Goal: Task Accomplishment & Management: Manage account settings

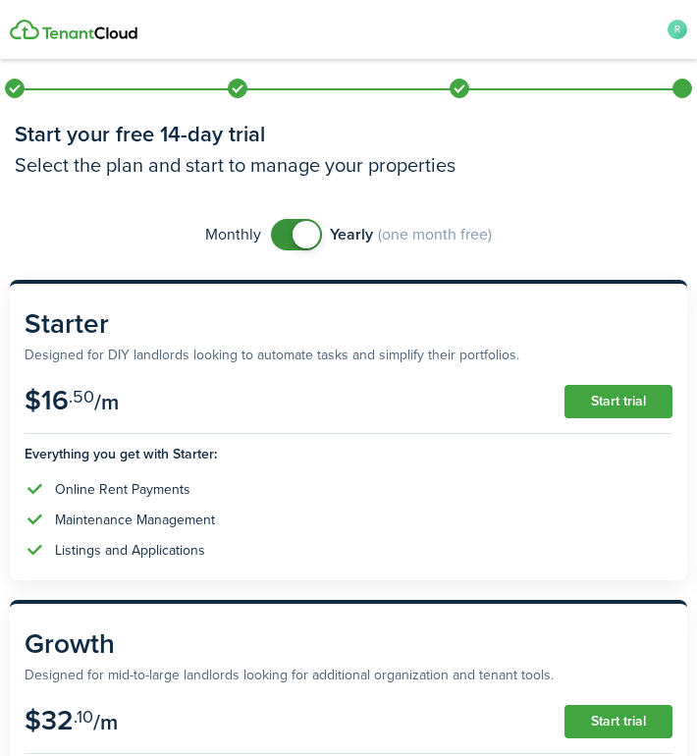
checkbox input "false"
click at [287, 229] on span at bounding box center [297, 234] width 20 height 31
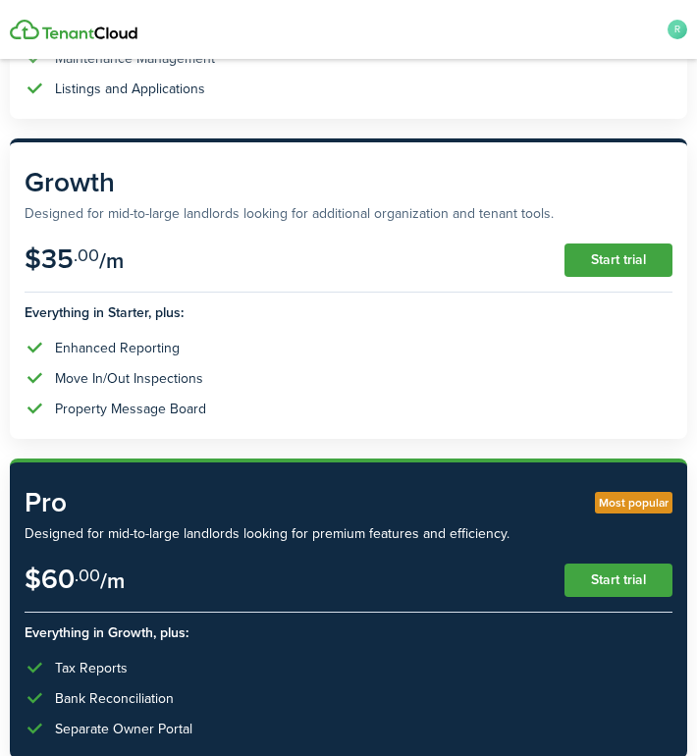
scroll to position [453, 0]
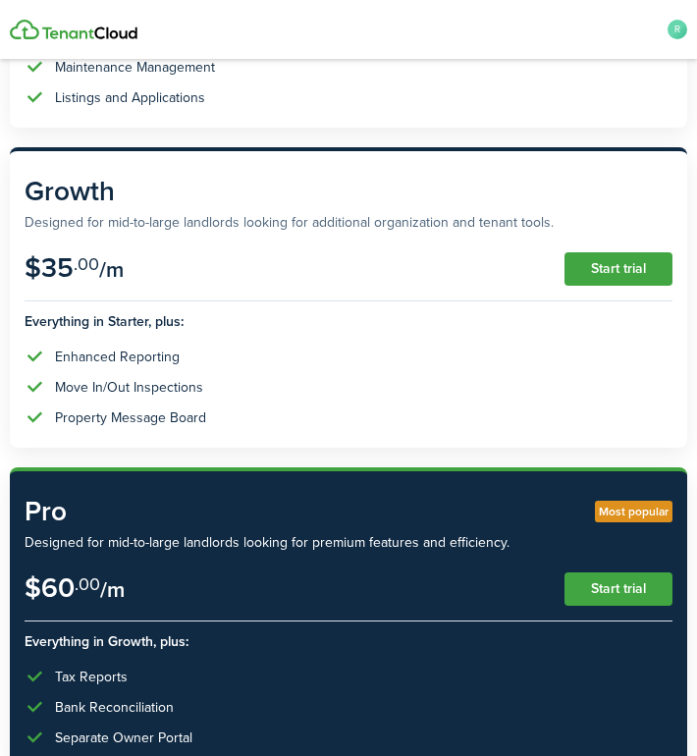
click at [596, 264] on button "Start trial" at bounding box center [619, 268] width 108 height 33
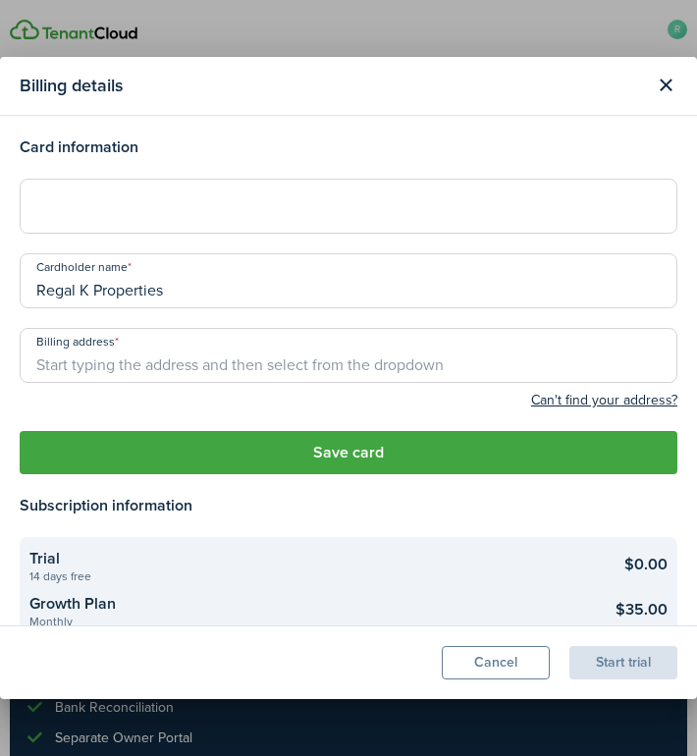
click at [347, 362] on input "Billing address" at bounding box center [349, 355] width 658 height 55
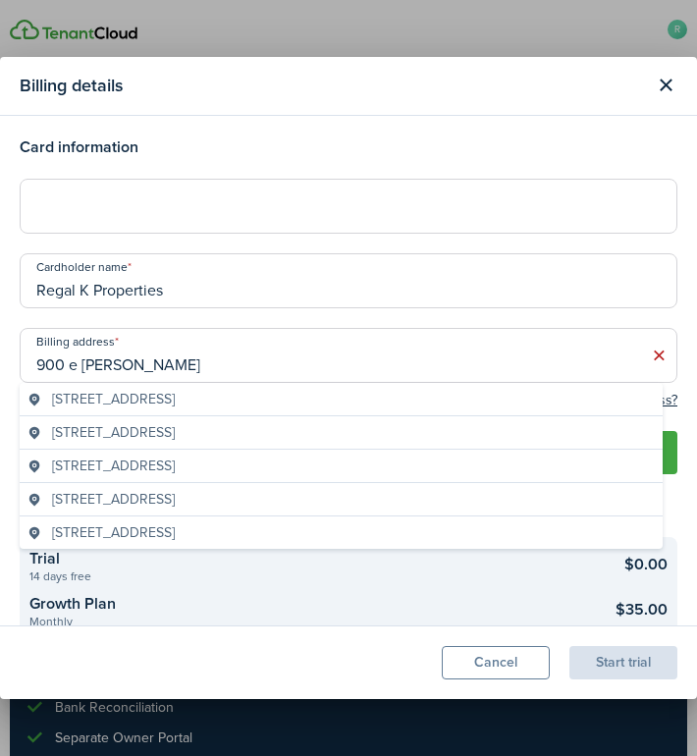
click at [175, 405] on span "[STREET_ADDRESS]" at bounding box center [113, 399] width 123 height 21
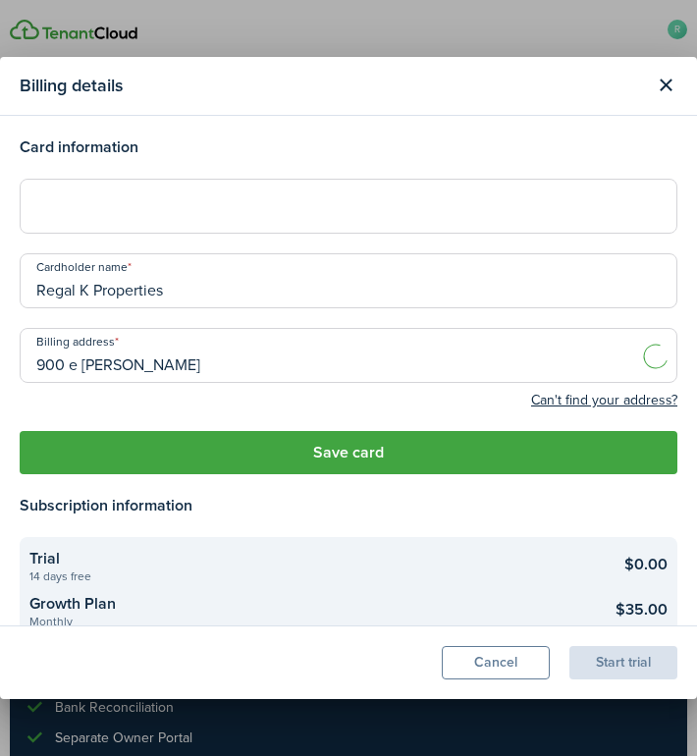
type input "[STREET_ADDRESS]"
click at [317, 456] on button "Save card" at bounding box center [349, 452] width 658 height 43
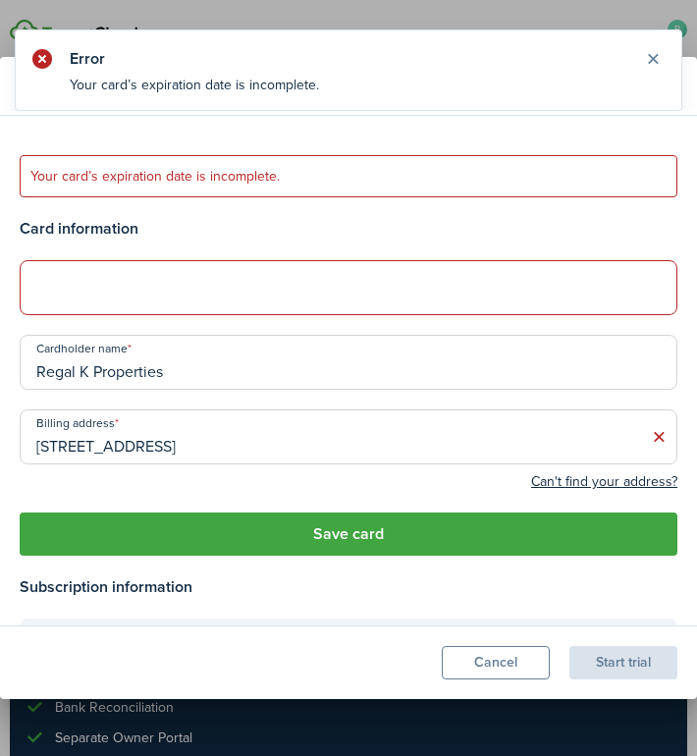
click at [322, 169] on error-message "Your card’s expiration date is incomplete." at bounding box center [349, 176] width 658 height 42
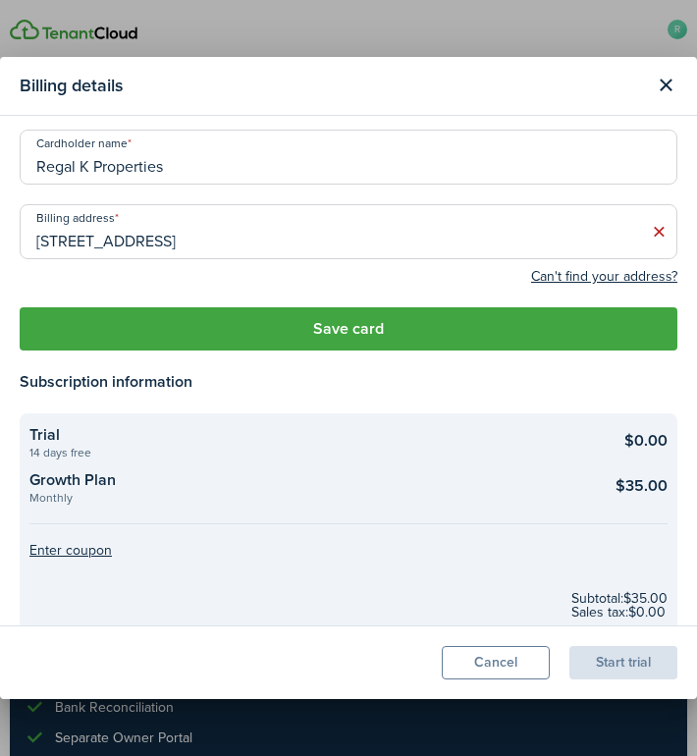
scroll to position [122, 0]
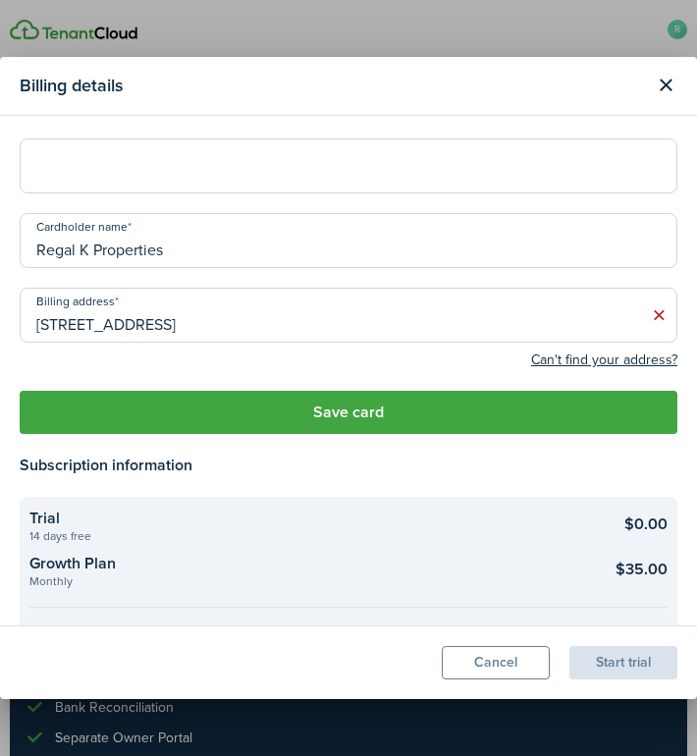
click at [505, 409] on button "Save card" at bounding box center [349, 412] width 658 height 43
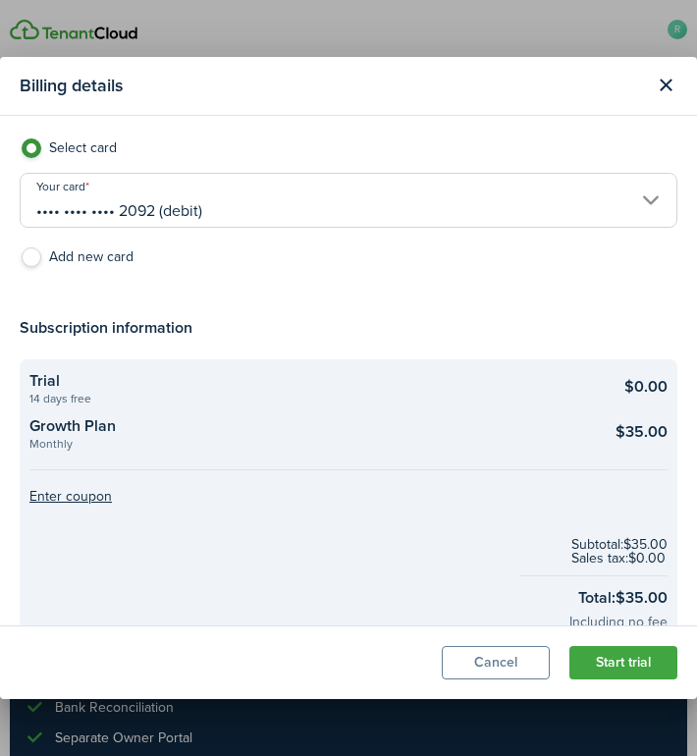
scroll to position [178, 0]
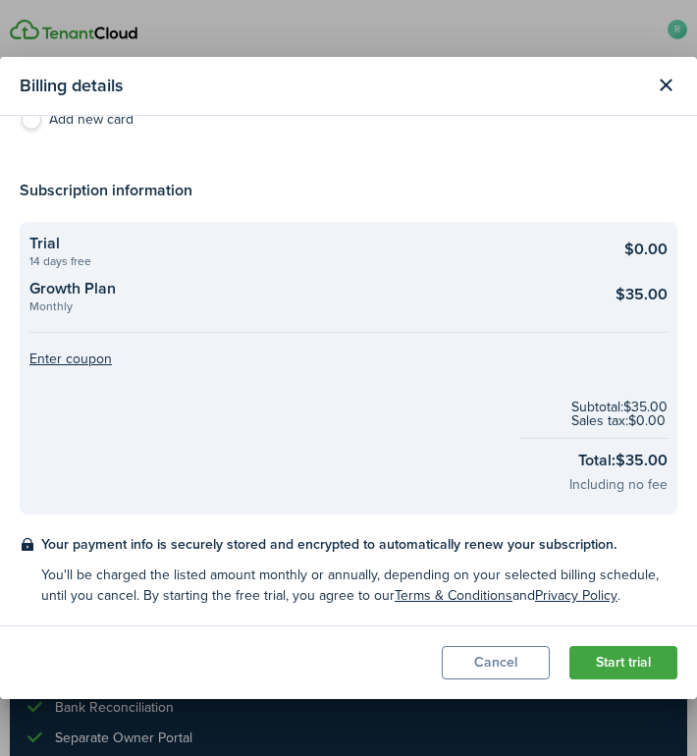
click at [635, 655] on button "Start trial" at bounding box center [624, 662] width 108 height 33
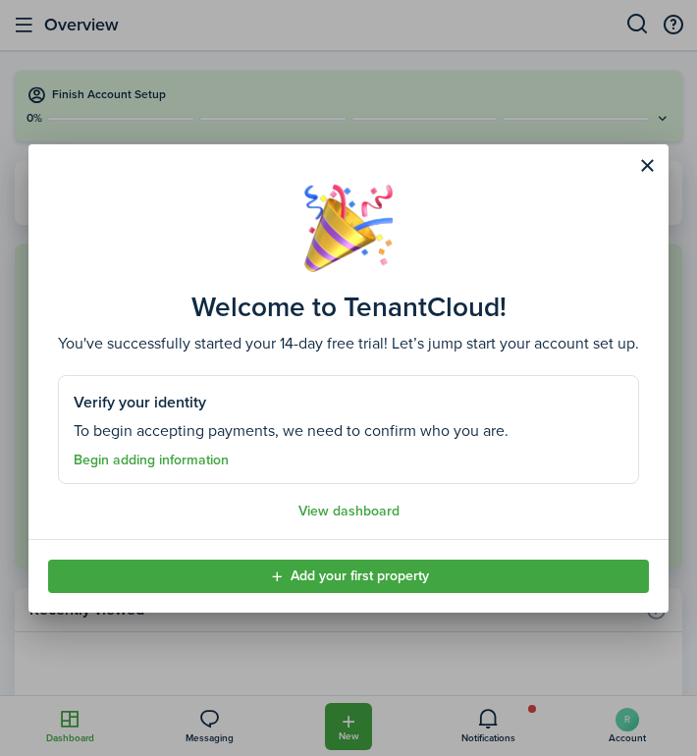
click at [192, 463] on link "Begin adding information" at bounding box center [151, 461] width 155 height 16
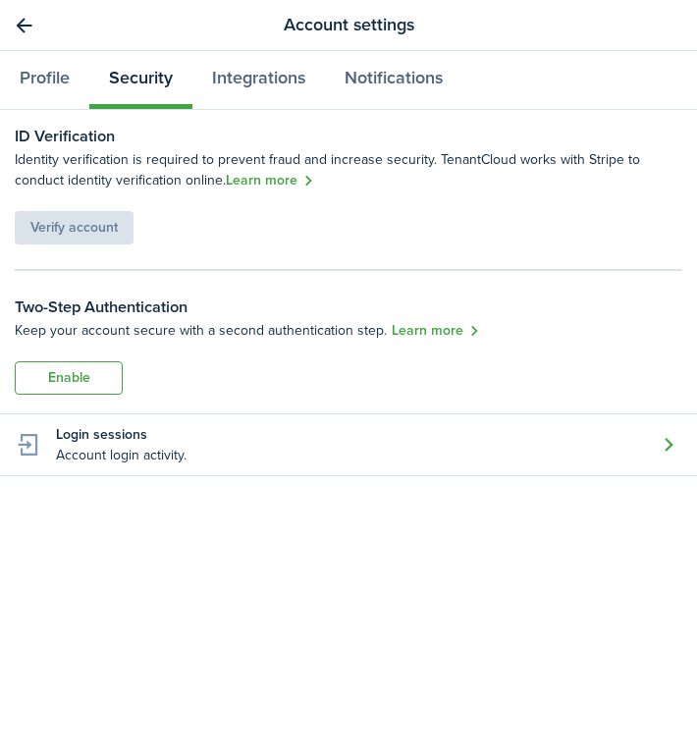
click at [283, 182] on link "Learn more" at bounding box center [270, 181] width 88 height 23
click at [252, 75] on link "Integrations" at bounding box center [258, 80] width 133 height 58
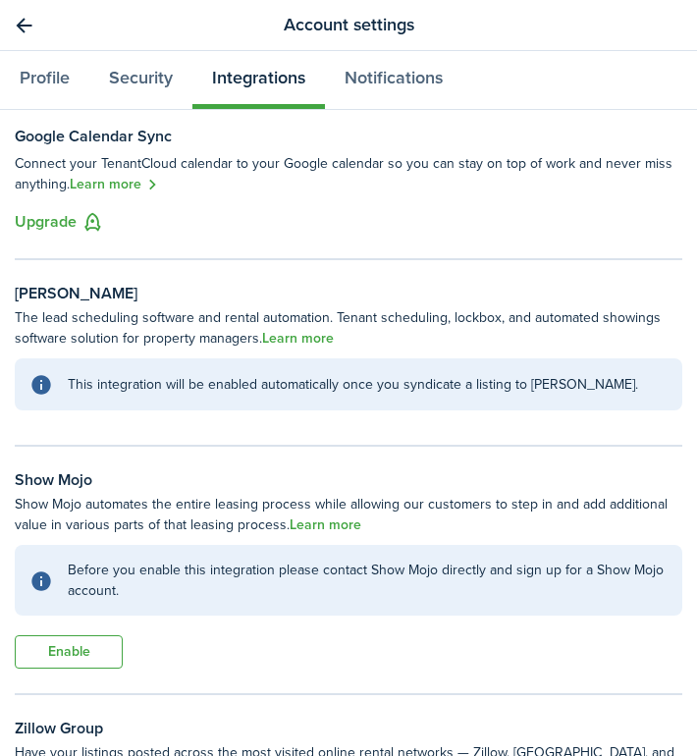
click at [15, 25] on link "Go back" at bounding box center [23, 25] width 33 height 33
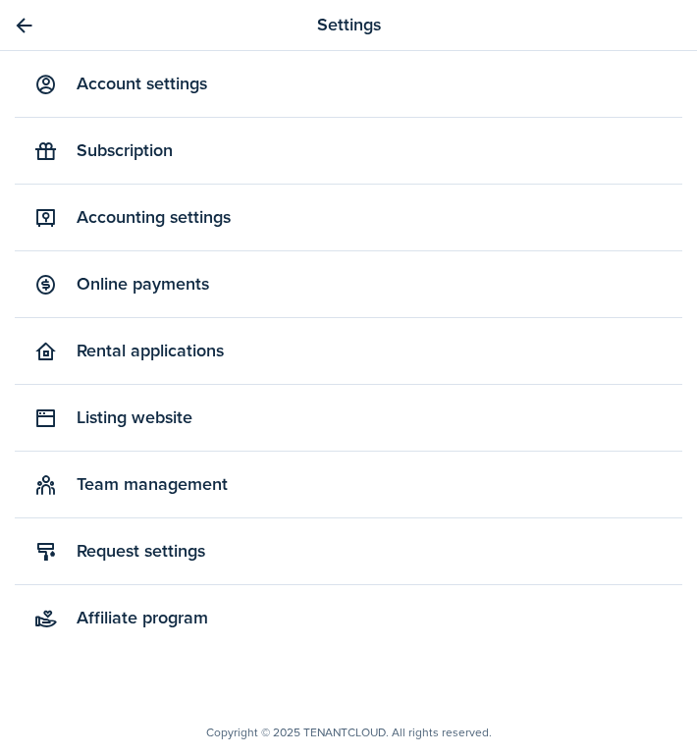
click at [186, 285] on link "Online payments" at bounding box center [349, 284] width 668 height 66
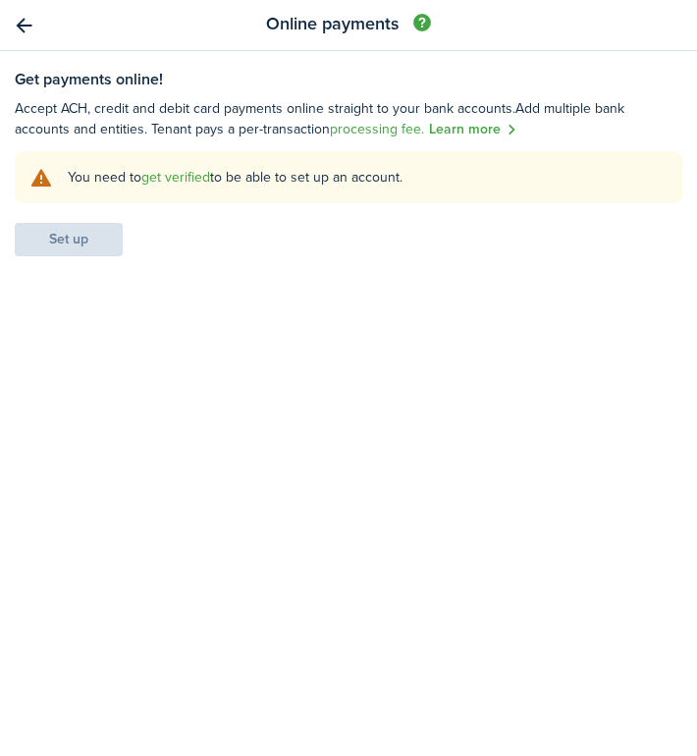
click at [26, 21] on link "Go back" at bounding box center [23, 25] width 33 height 33
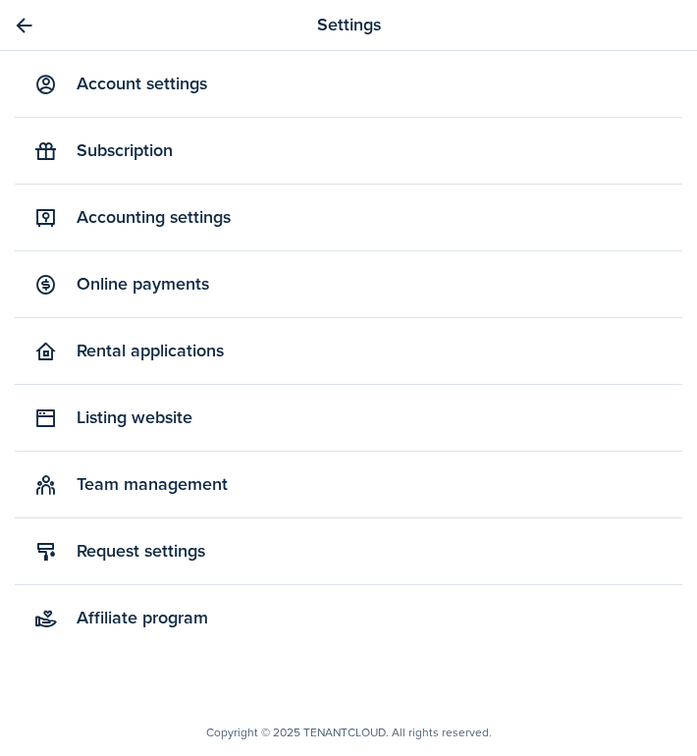
click at [40, 27] on panel-main-header "Settings" at bounding box center [348, 25] width 697 height 51
click at [26, 25] on link "Go back" at bounding box center [23, 25] width 33 height 33
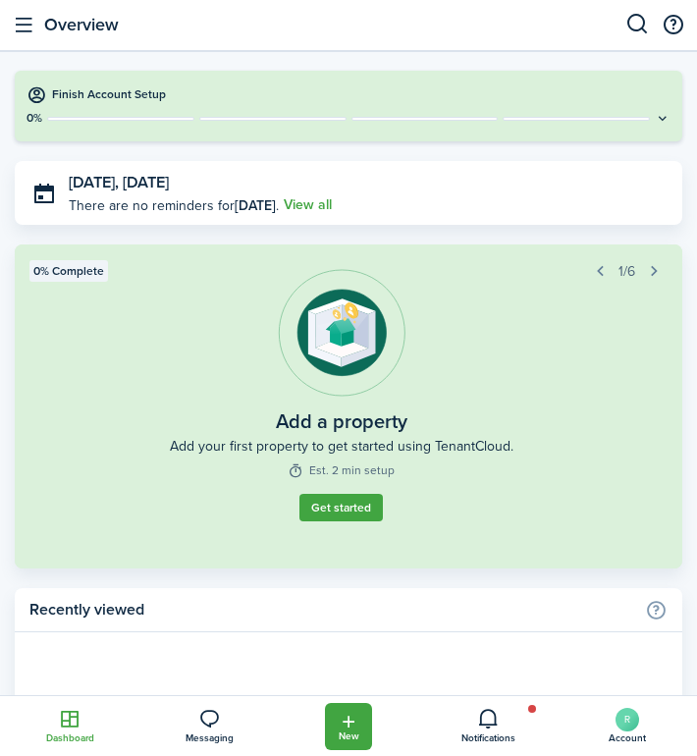
click at [655, 117] on icon at bounding box center [663, 118] width 16 height 15
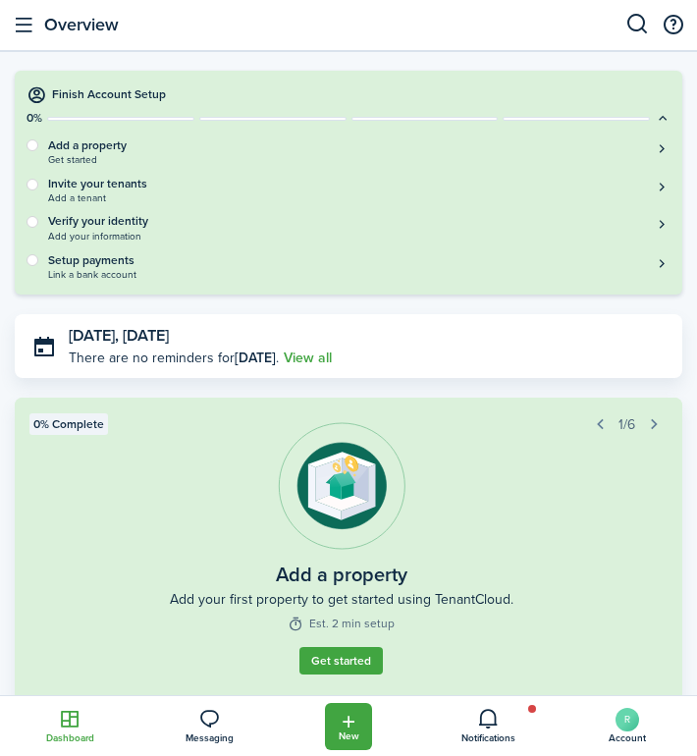
click at [655, 119] on icon at bounding box center [663, 118] width 16 height 15
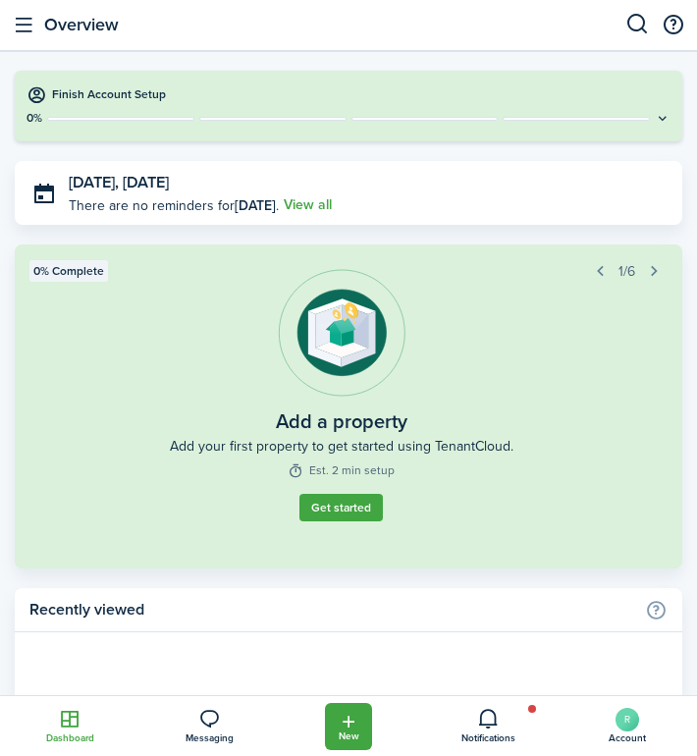
click at [640, 271] on button "button" at bounding box center [653, 270] width 27 height 27
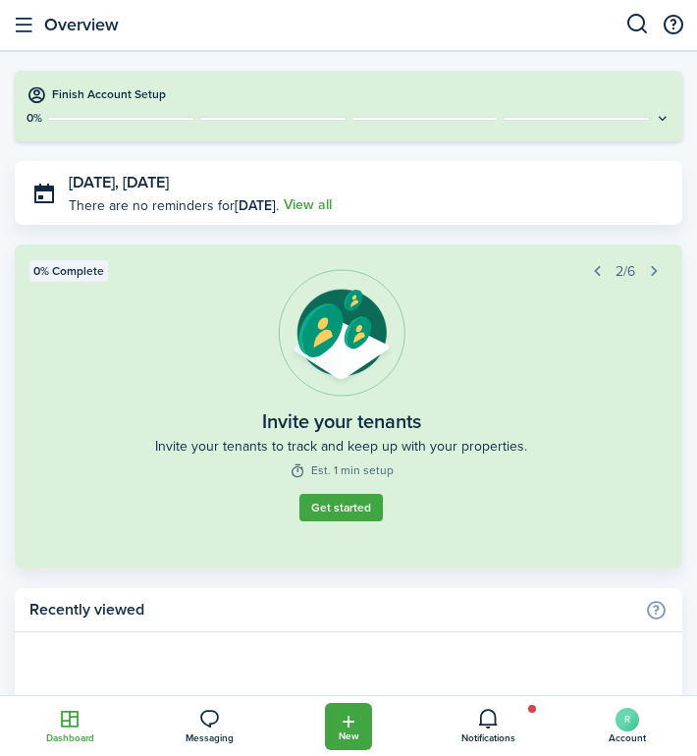
click at [640, 271] on button "button" at bounding box center [653, 270] width 27 height 27
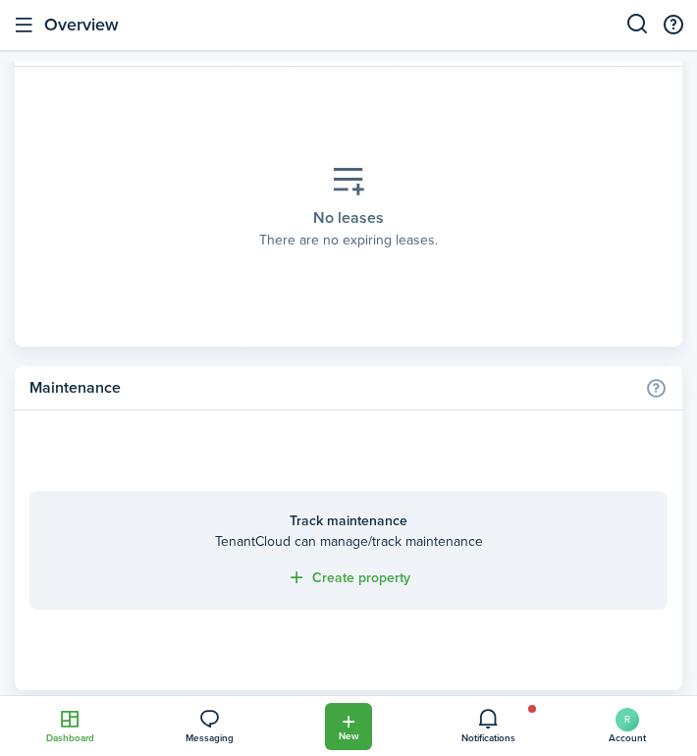
scroll to position [3640, 0]
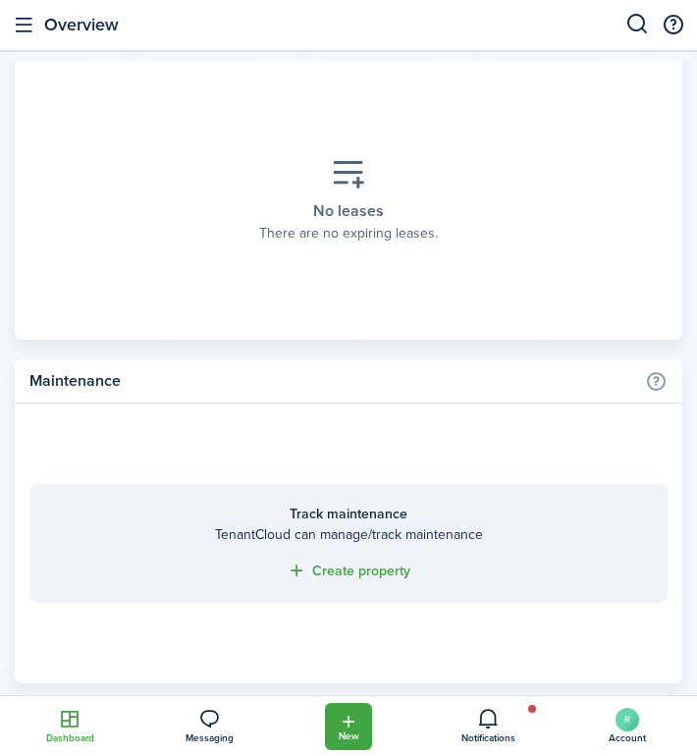
click at [50, 715] on icon at bounding box center [69, 719] width 139 height 22
click at [76, 720] on icon at bounding box center [69, 719] width 139 height 22
click at [219, 720] on icon at bounding box center [208, 719] width 139 height 22
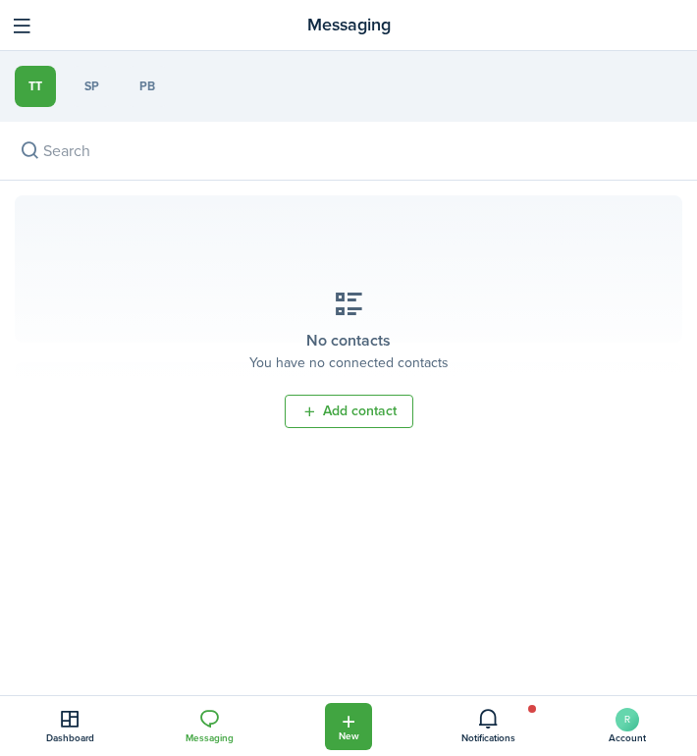
click at [202, 722] on icon at bounding box center [208, 719] width 139 height 22
click at [485, 727] on icon at bounding box center [487, 719] width 139 height 22
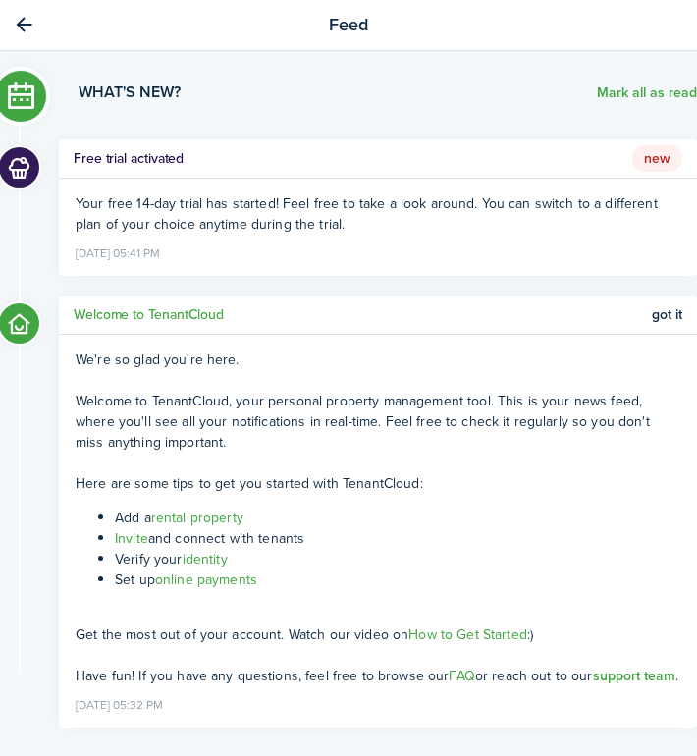
click at [200, 519] on link "rental property" at bounding box center [197, 518] width 92 height 21
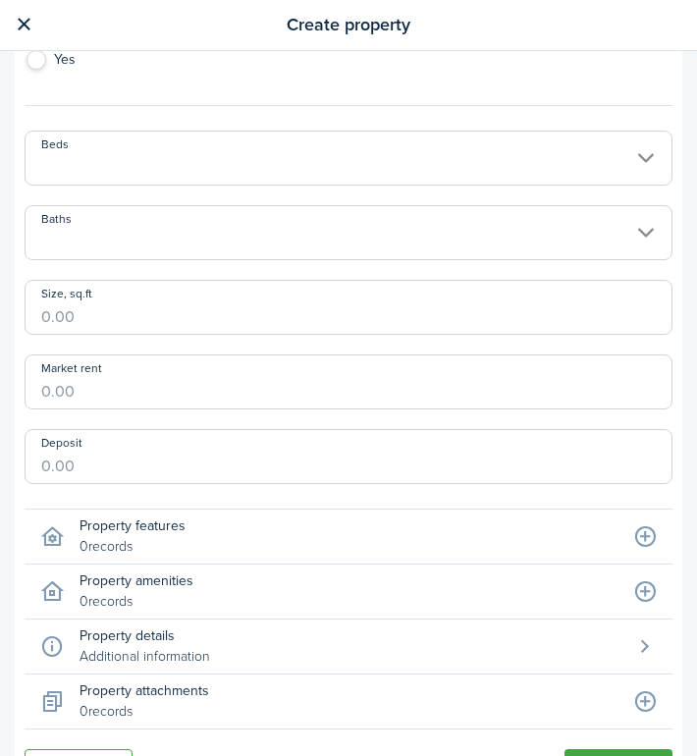
scroll to position [1513, 0]
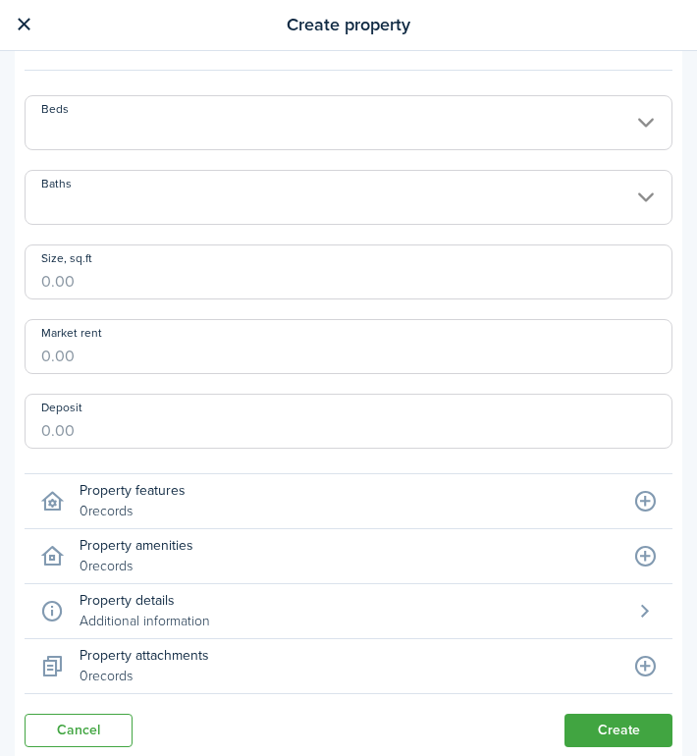
click at [98, 714] on link "Cancel" at bounding box center [79, 730] width 108 height 33
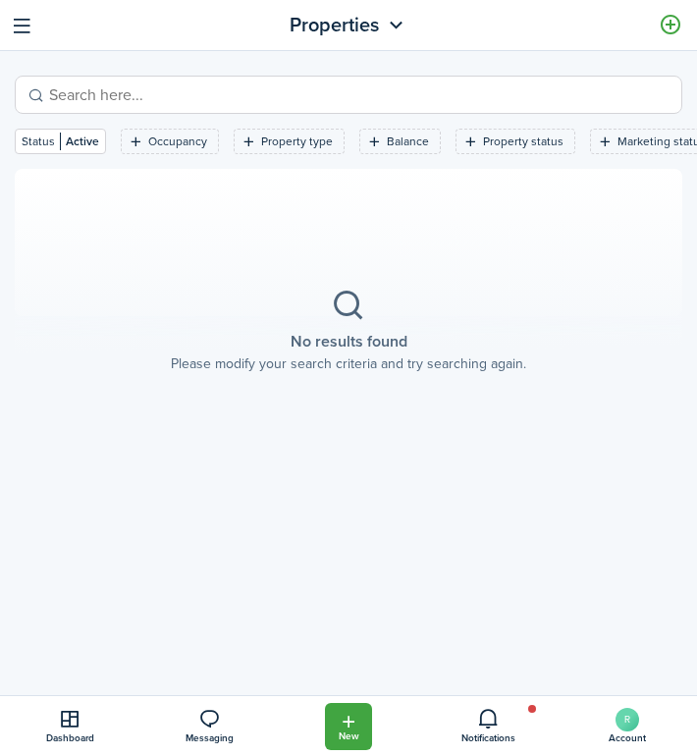
click at [17, 25] on button "button" at bounding box center [22, 25] width 30 height 30
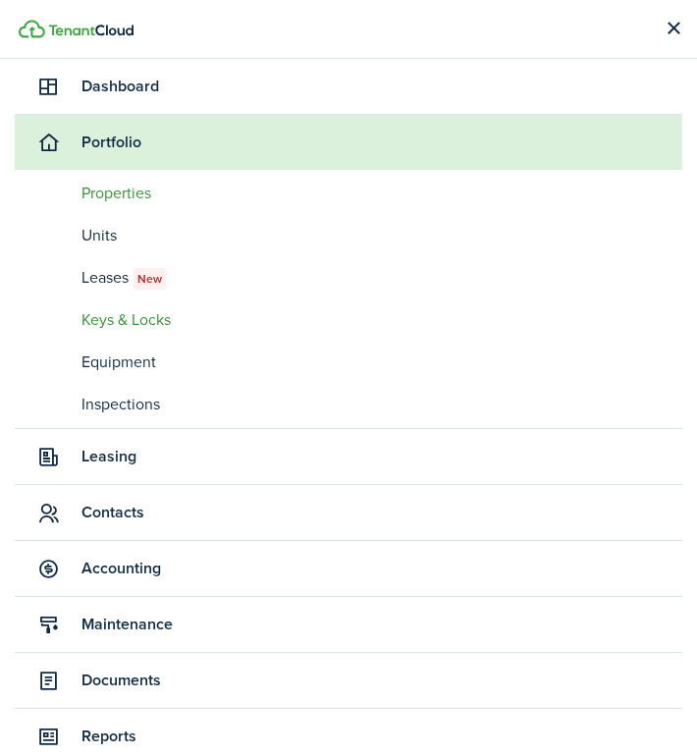
click at [128, 324] on span "Keys & Locks" at bounding box center [382, 320] width 601 height 24
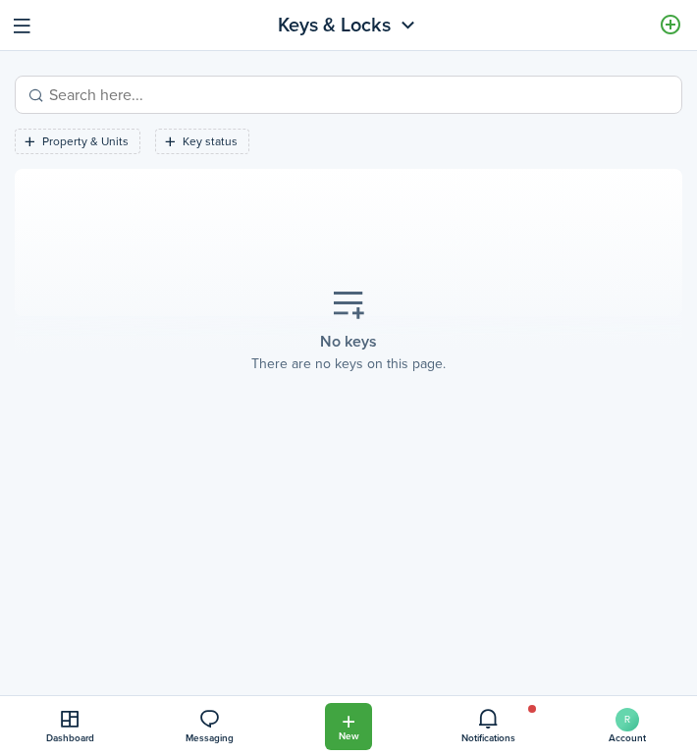
click at [17, 21] on button "button" at bounding box center [22, 25] width 30 height 30
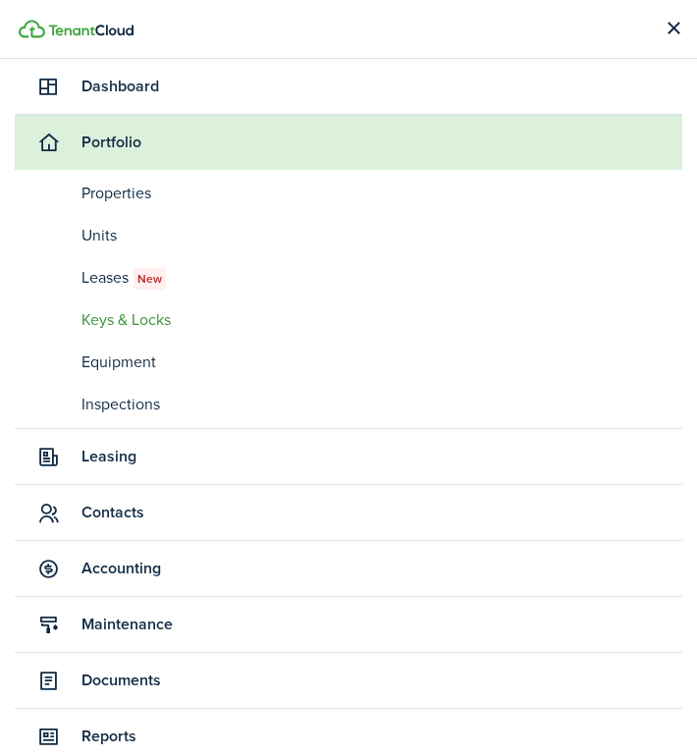
click at [190, 463] on span "Leasing" at bounding box center [382, 457] width 601 height 24
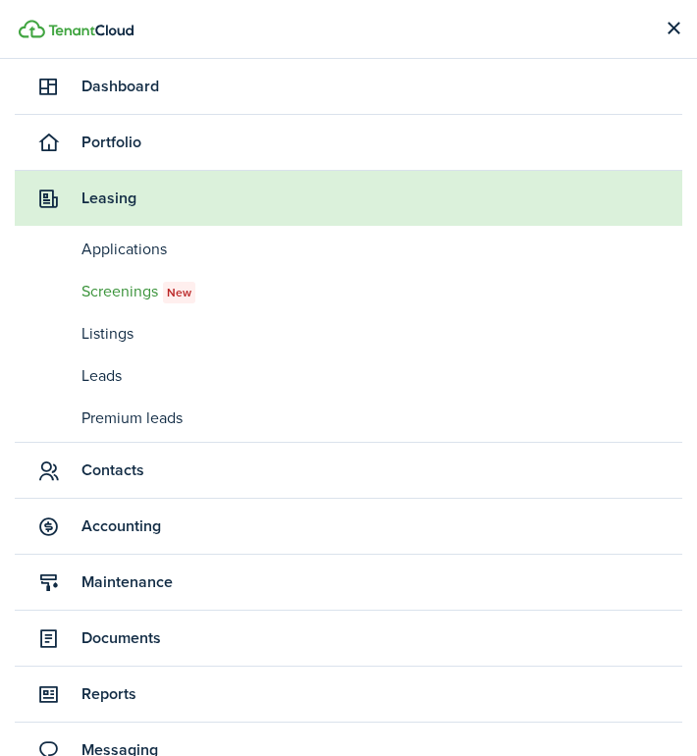
click at [132, 291] on span "Screenings New" at bounding box center [382, 292] width 601 height 24
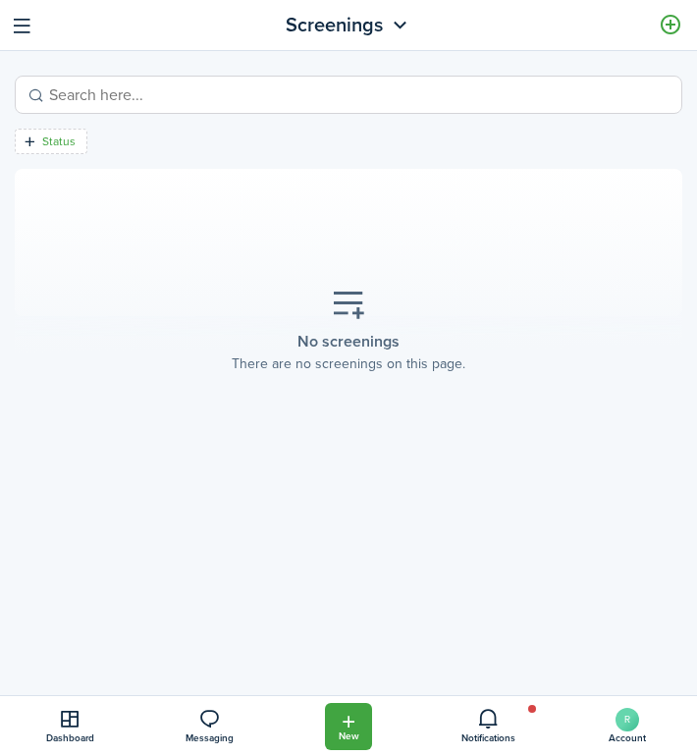
click at [56, 142] on filter-tag-label "Status" at bounding box center [58, 142] width 33 height 18
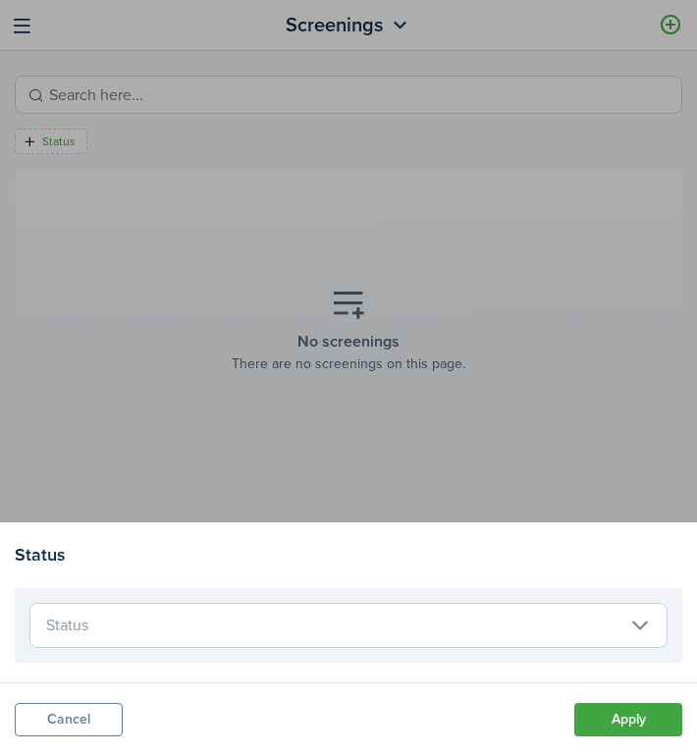
click at [84, 719] on button "Cancel" at bounding box center [69, 719] width 108 height 33
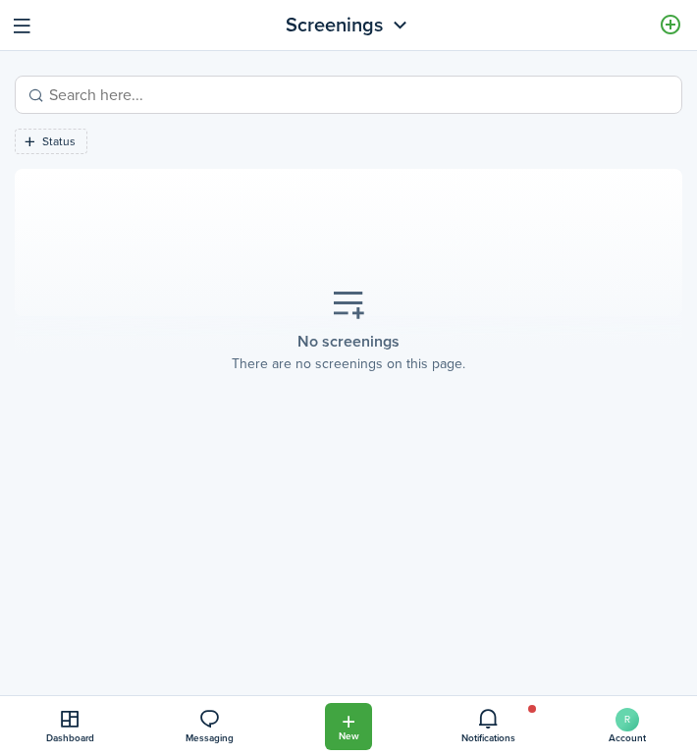
click at [23, 31] on button "button" at bounding box center [22, 25] width 30 height 30
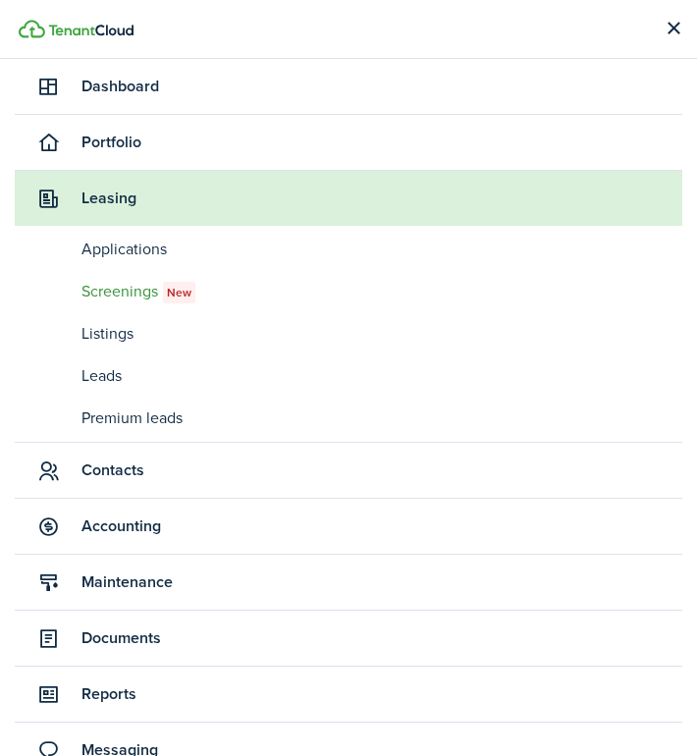
click at [126, 634] on span "Documents" at bounding box center [382, 639] width 601 height 24
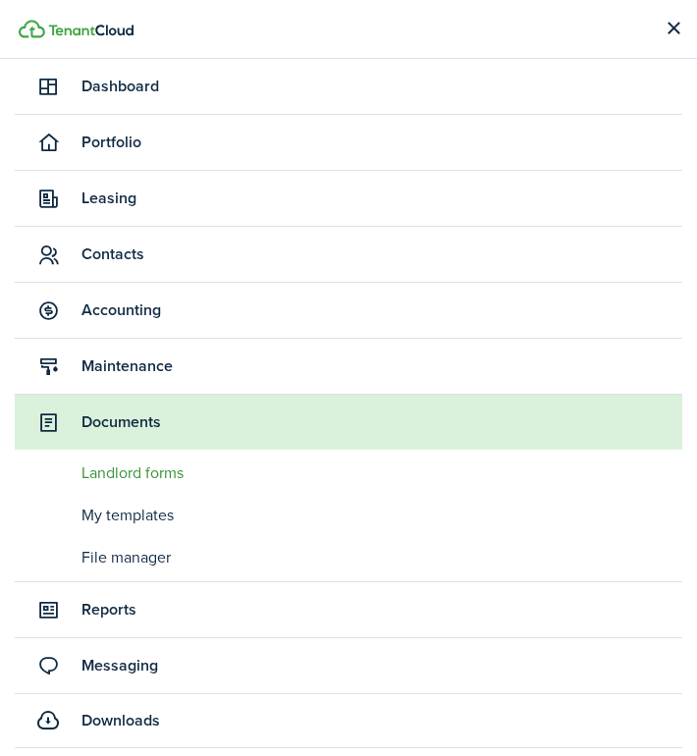
click at [157, 473] on span "Landlord forms" at bounding box center [382, 474] width 601 height 24
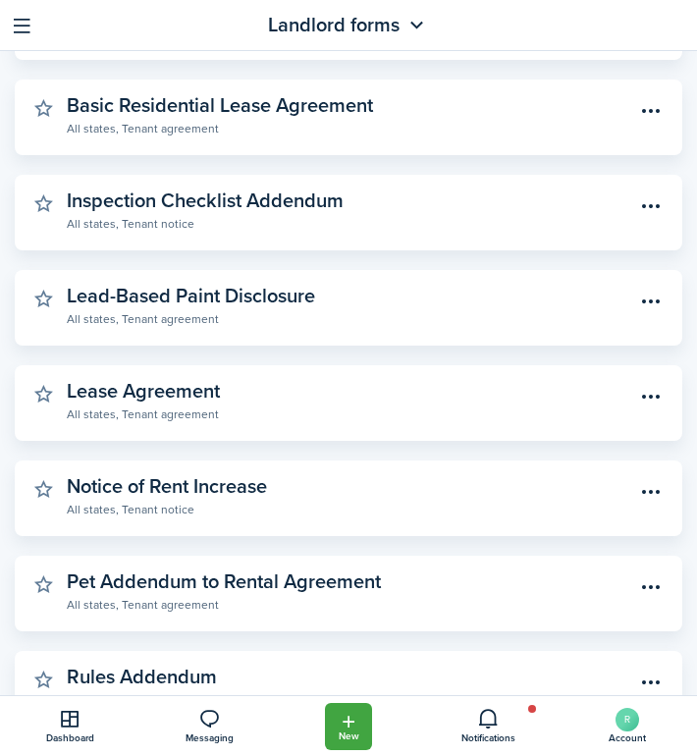
scroll to position [333, 0]
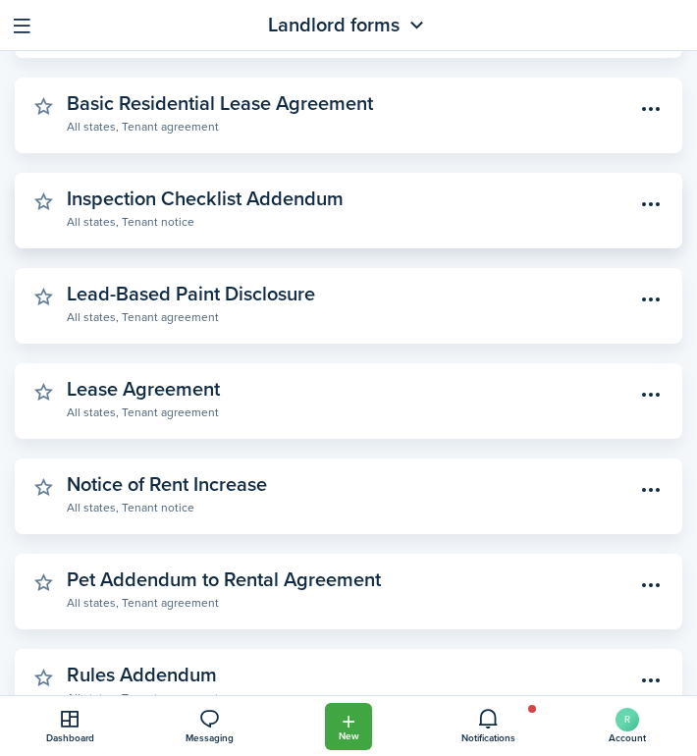
click at [420, 191] on link "Inspection Checklist Addendum All states, Tenant notice" at bounding box center [351, 209] width 568 height 43
click at [305, 201] on widget-stats-description "Inspection Checklist Addendum" at bounding box center [205, 198] width 277 height 29
click at [641, 202] on menu-btn-icon "Open menu" at bounding box center [650, 204] width 33 height 33
click at [136, 200] on widget-stats-description "Inspection Checklist Addendum" at bounding box center [205, 198] width 277 height 29
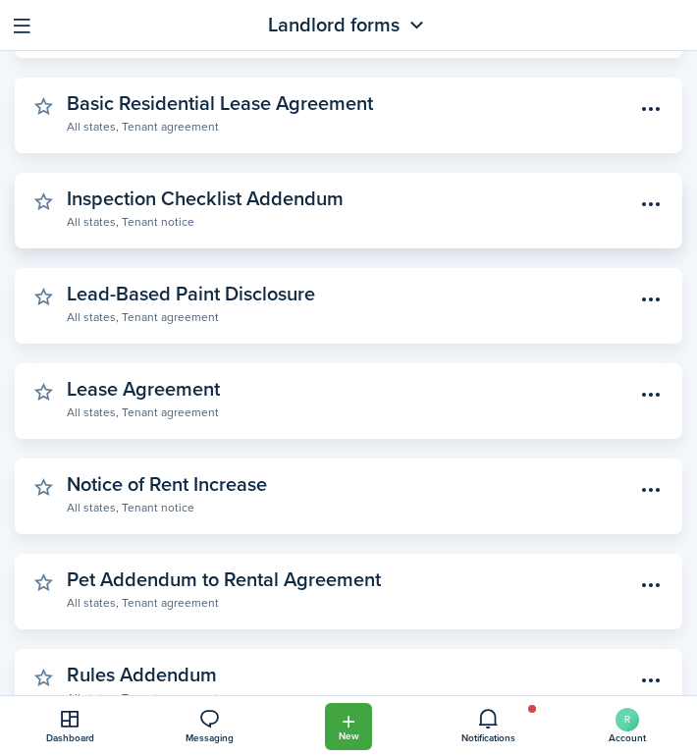
click at [155, 223] on widget-stats-subtitle "All states, Tenant notice" at bounding box center [351, 221] width 568 height 20
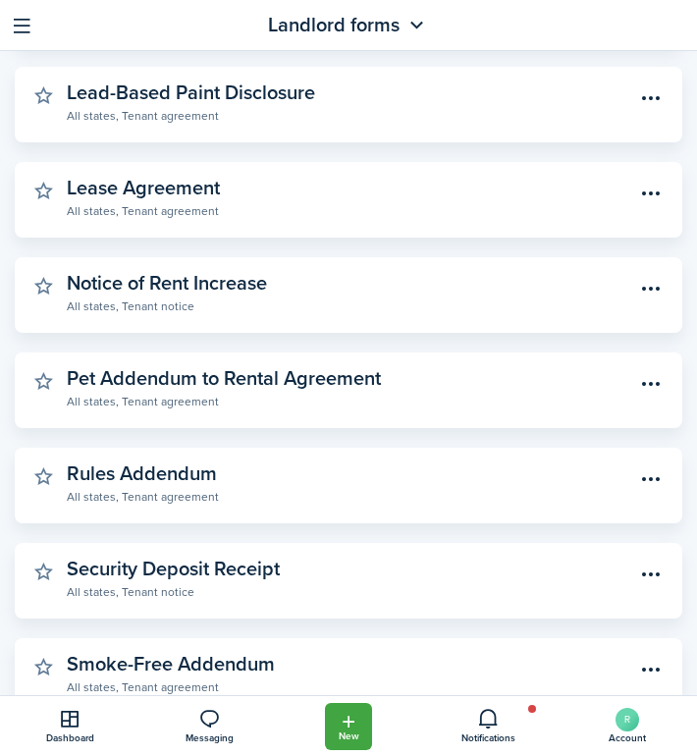
scroll to position [550, 0]
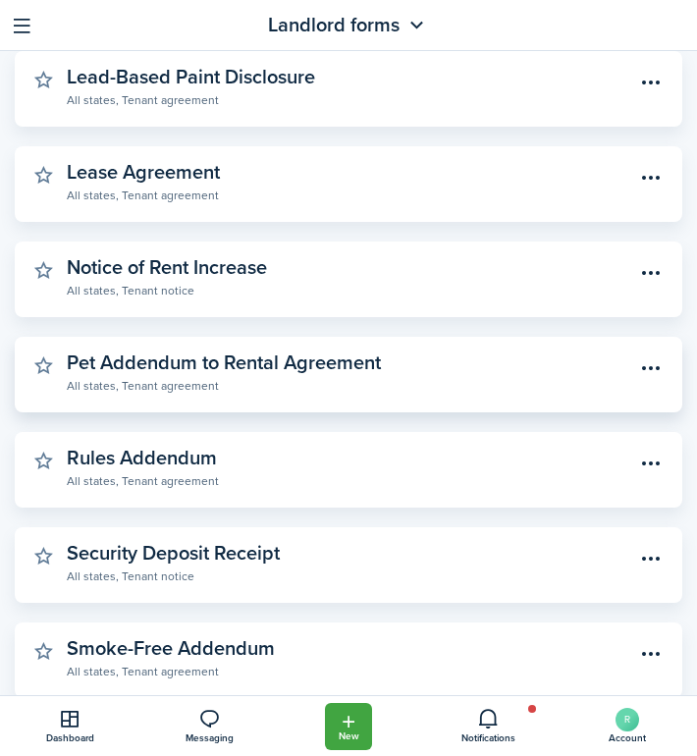
click at [218, 361] on widget-stats-description "Pet Addendum to Rental Agreement" at bounding box center [224, 362] width 314 height 29
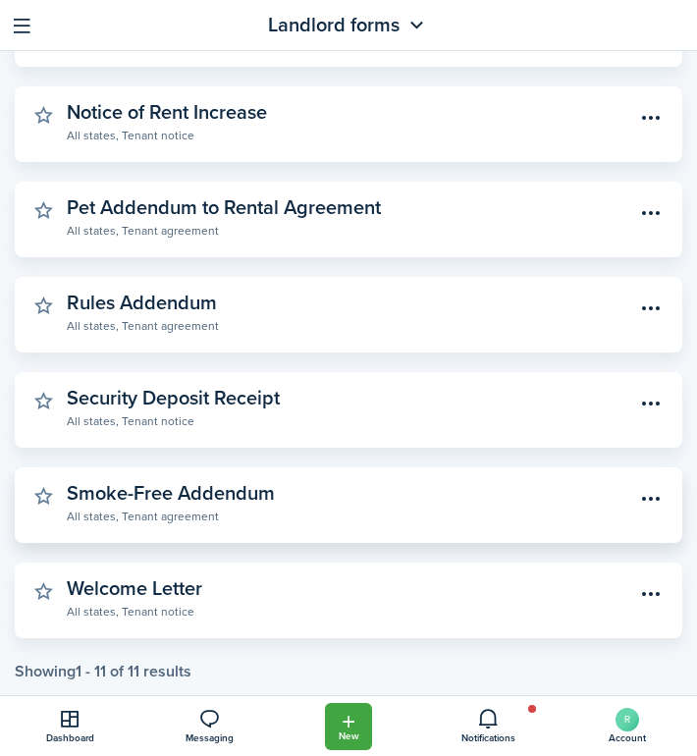
click at [193, 493] on widget-stats-description "Smoke-Free Addendum" at bounding box center [171, 492] width 208 height 29
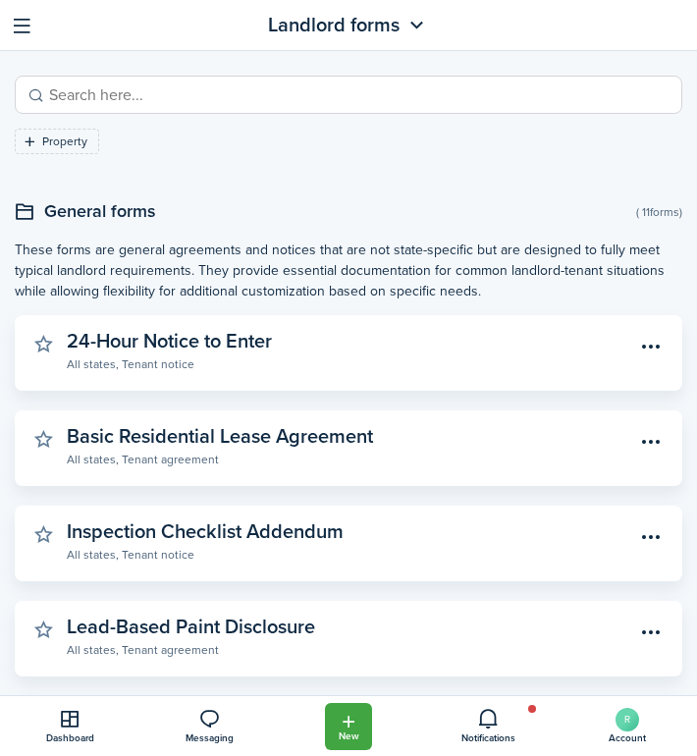
click at [352, 30] on span "Landlord forms" at bounding box center [334, 25] width 132 height 28
click at [423, 27] on icon "Open menu" at bounding box center [417, 26] width 25 height 24
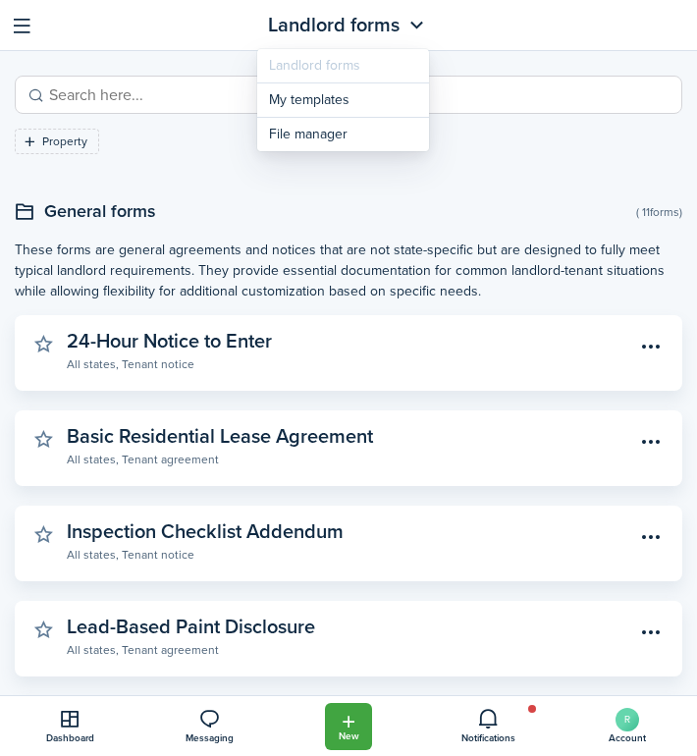
click at [423, 27] on icon "Open menu" at bounding box center [417, 26] width 25 height 24
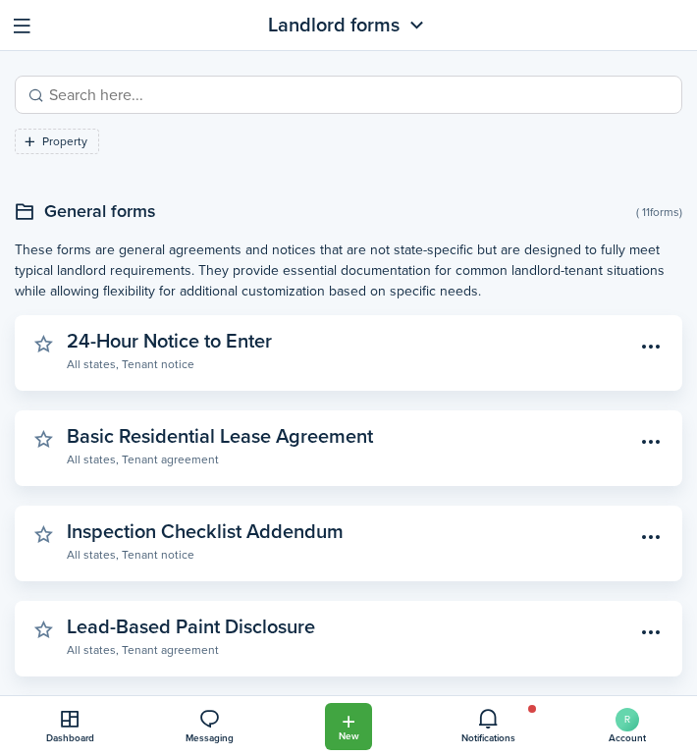
click at [360, 19] on span "Landlord forms" at bounding box center [334, 25] width 132 height 28
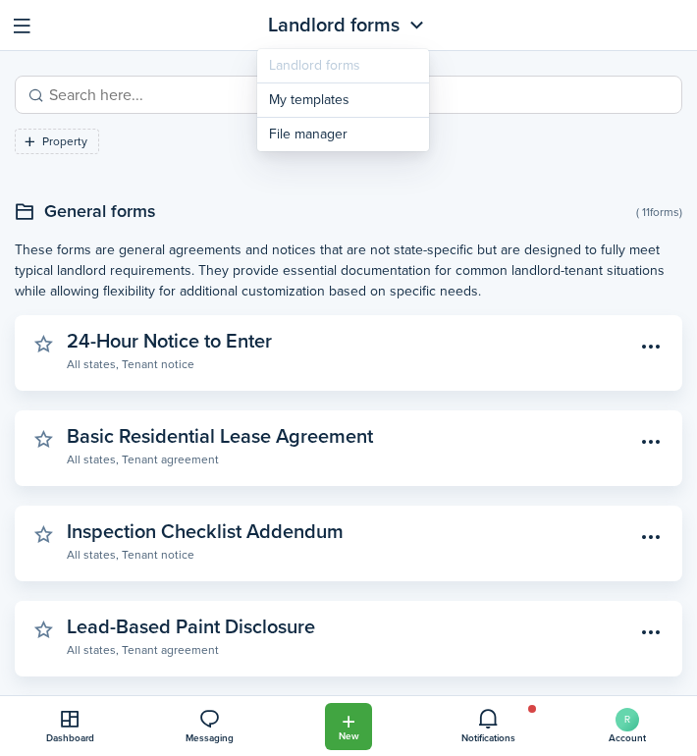
click at [491, 36] on mobile-header "Landlord forms" at bounding box center [348, 25] width 697 height 51
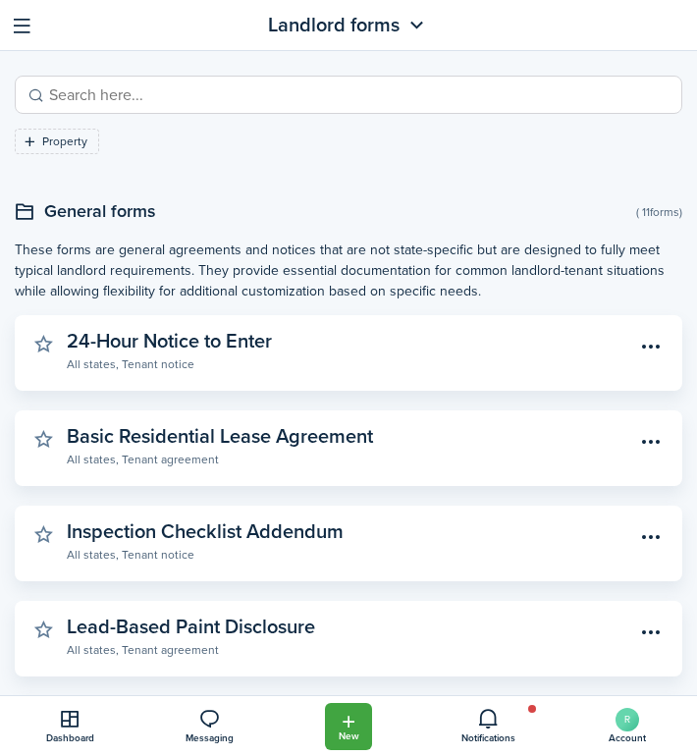
click at [26, 27] on button "button" at bounding box center [22, 25] width 30 height 30
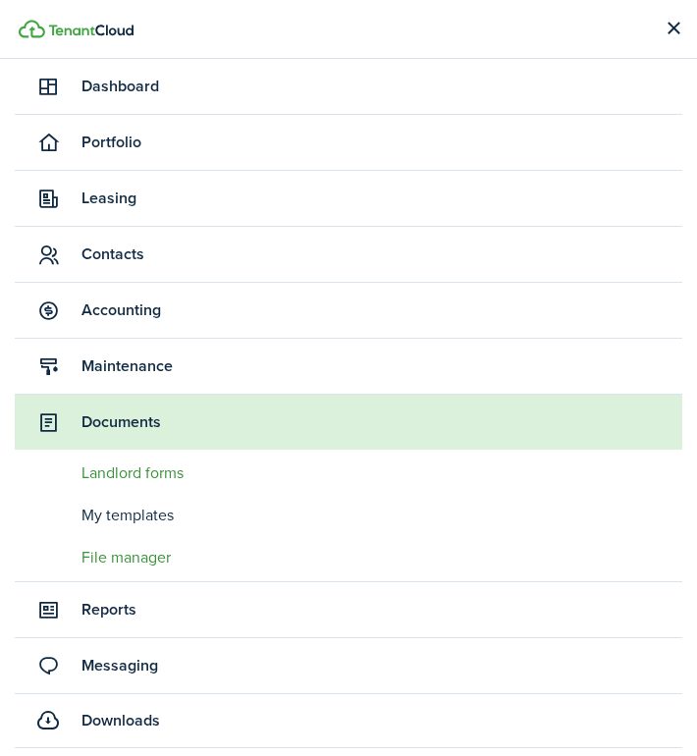
click at [142, 555] on span "File manager" at bounding box center [382, 558] width 601 height 24
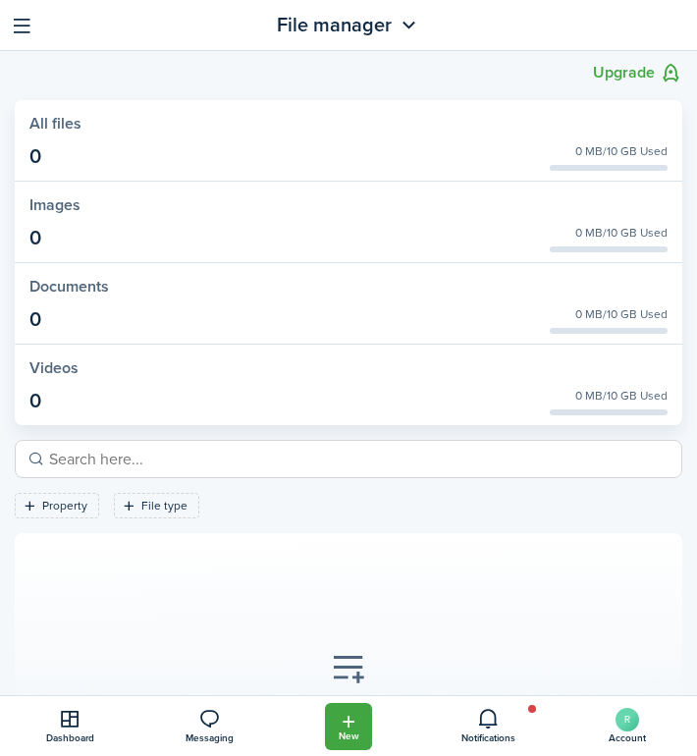
click at [24, 22] on button "button" at bounding box center [22, 25] width 30 height 30
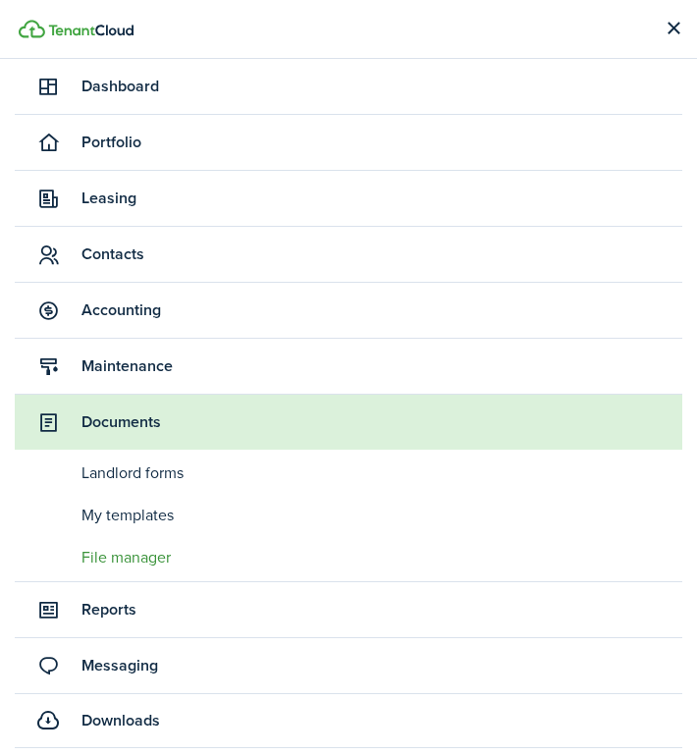
click at [167, 606] on span "Reports" at bounding box center [382, 610] width 601 height 24
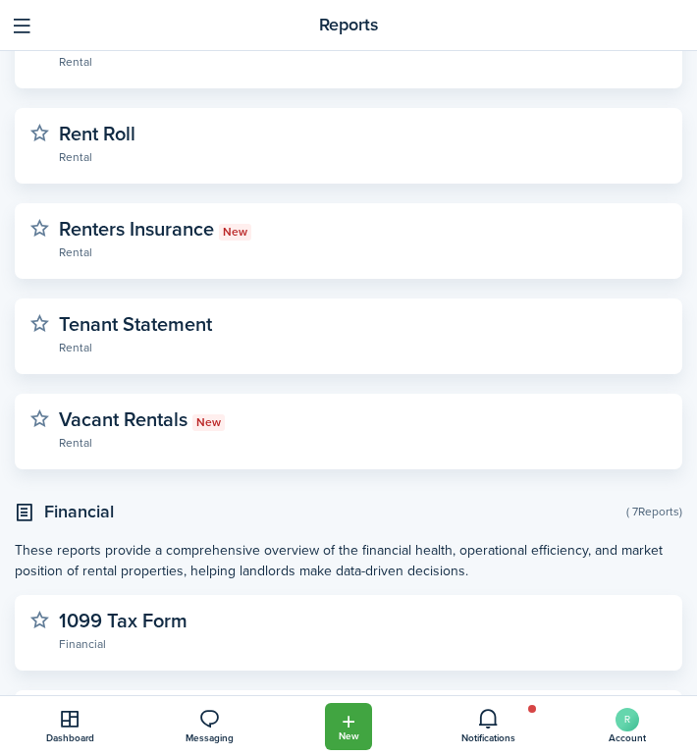
scroll to position [519, 0]
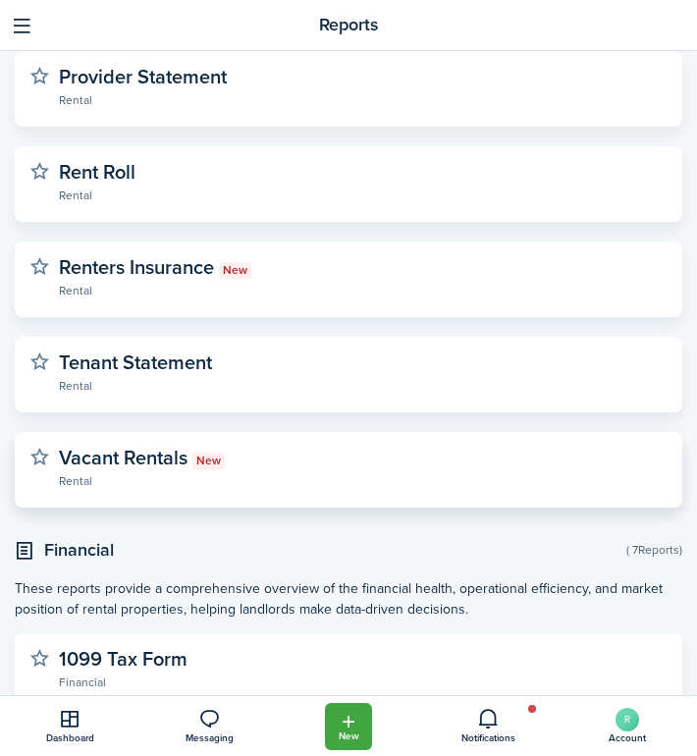
click at [151, 458] on widget-stats-description "Vacant Rentals New" at bounding box center [142, 457] width 166 height 29
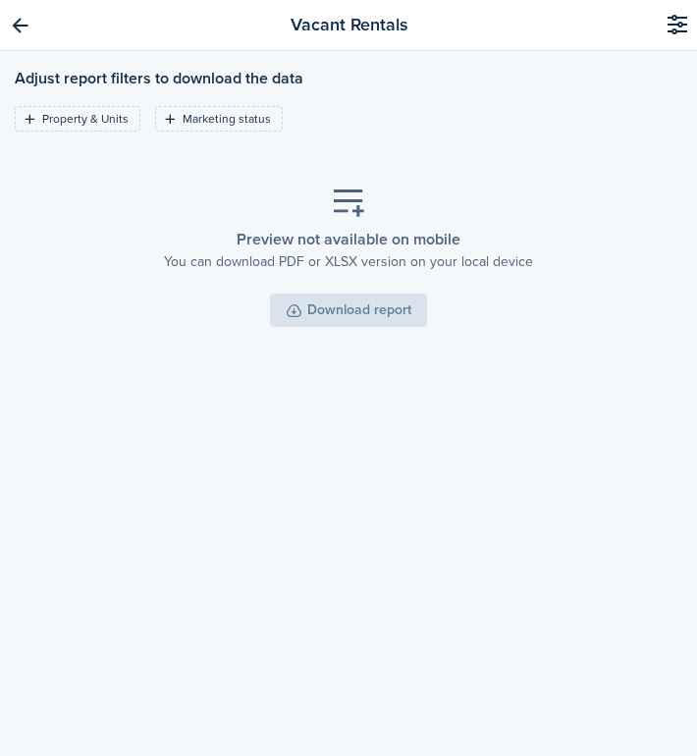
click at [25, 28] on link "Go back" at bounding box center [19, 25] width 33 height 33
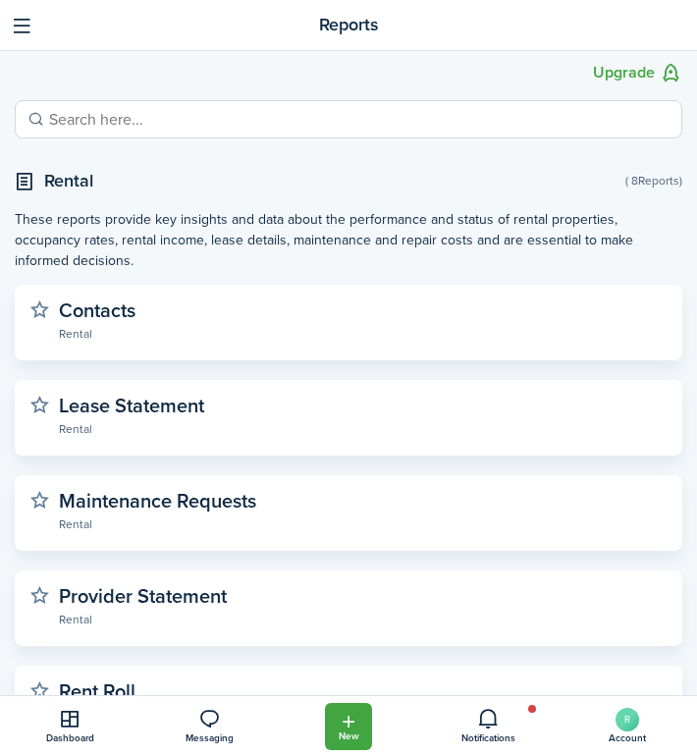
click at [22, 25] on button "button" at bounding box center [22, 25] width 30 height 30
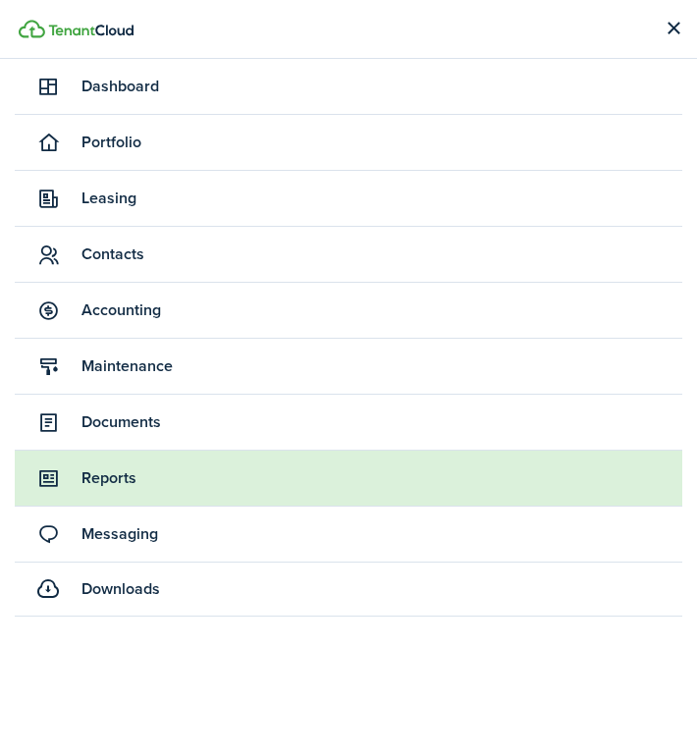
click at [126, 90] on span "Dashboard" at bounding box center [382, 87] width 601 height 24
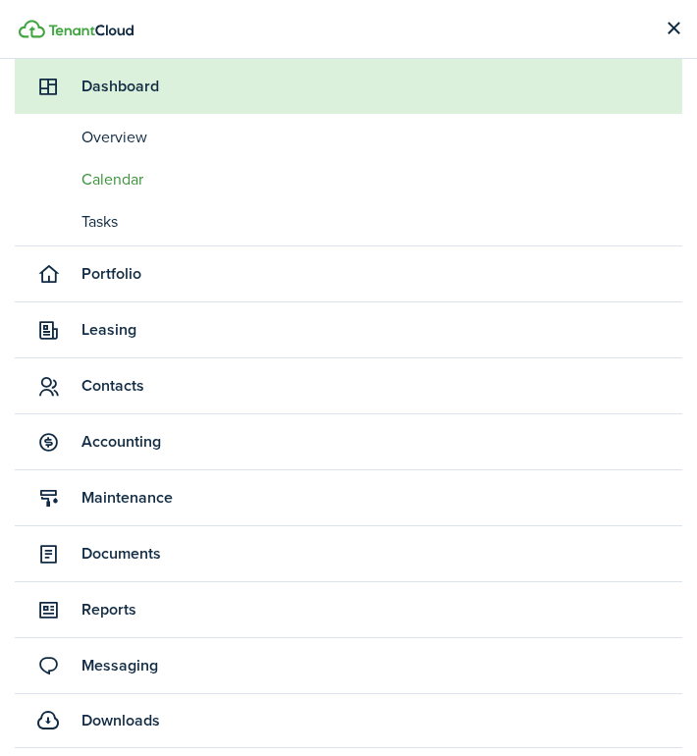
click at [121, 180] on span "Calendar" at bounding box center [382, 180] width 601 height 24
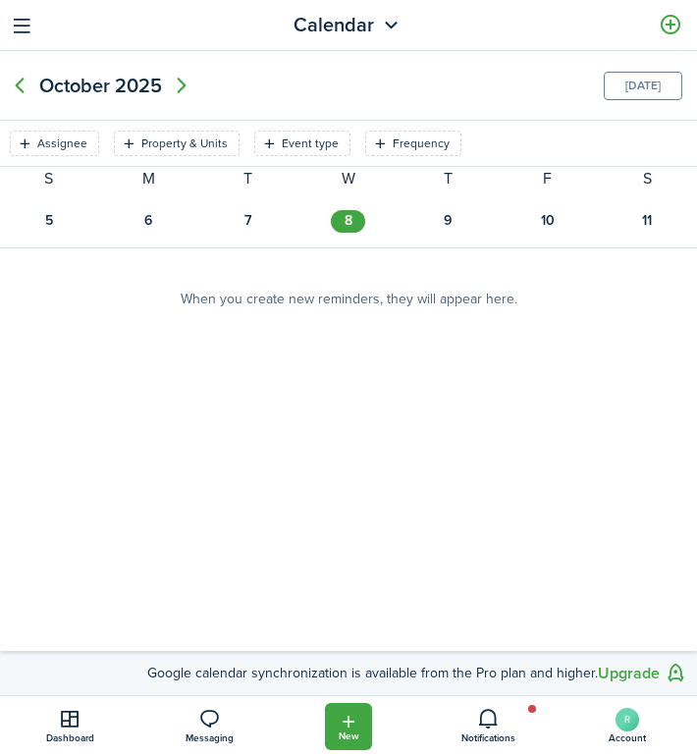
click at [27, 32] on button "button" at bounding box center [22, 25] width 30 height 30
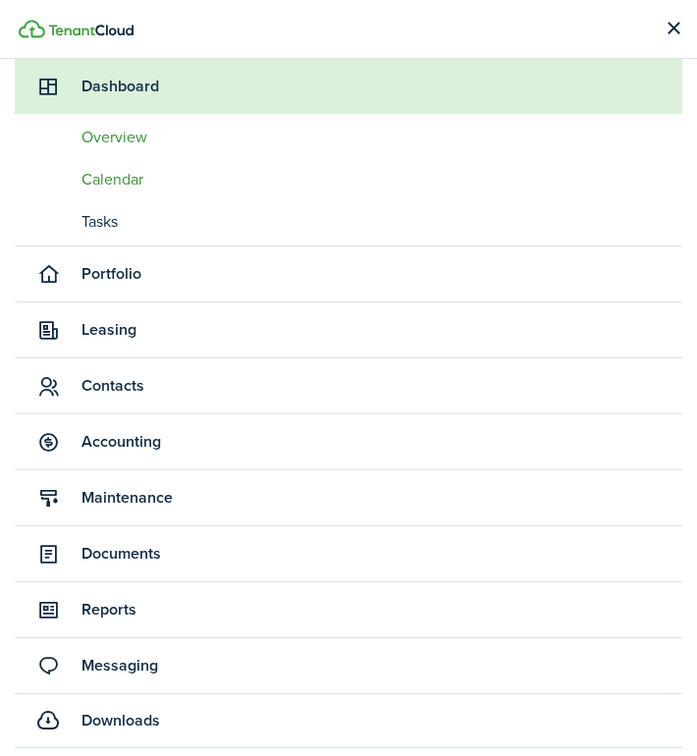
click at [144, 139] on span "Overview" at bounding box center [382, 138] width 601 height 24
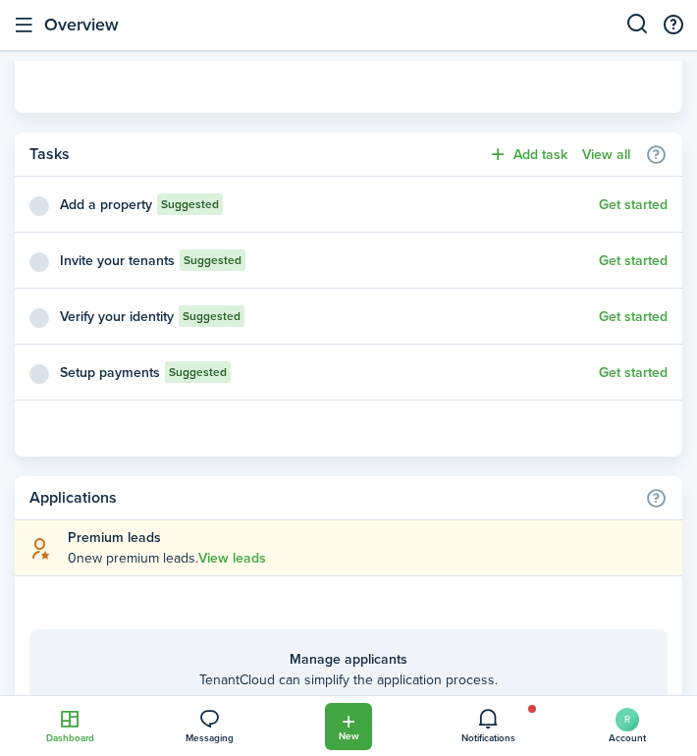
scroll to position [2102, 0]
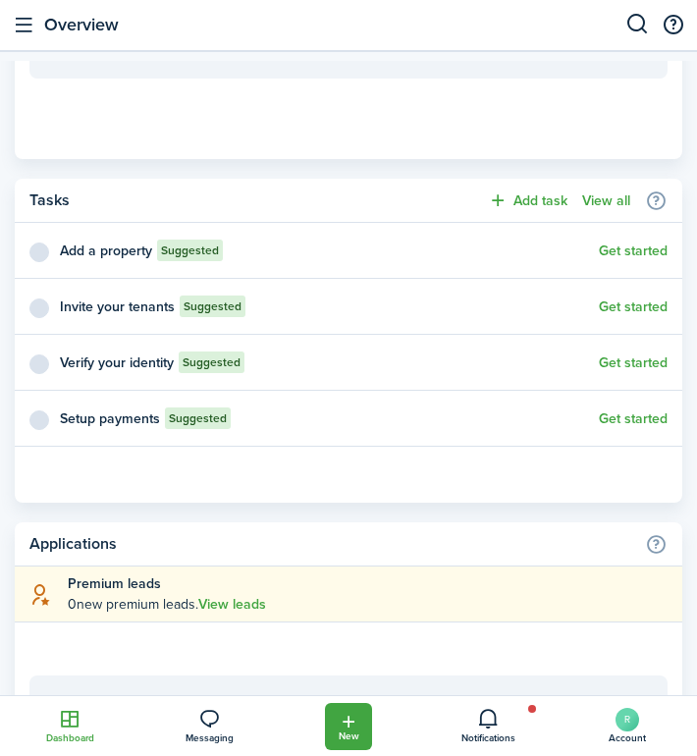
click at [619, 360] on button "Get started" at bounding box center [633, 363] width 69 height 16
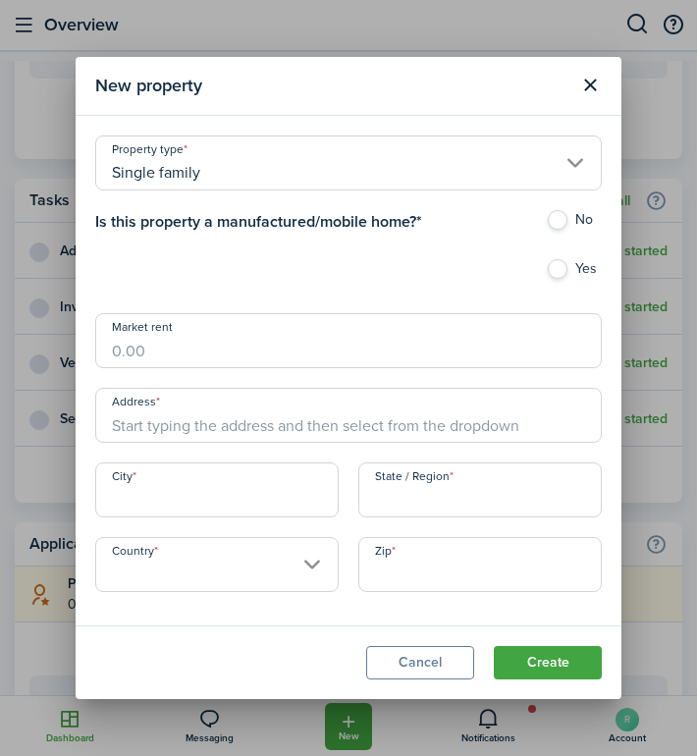
click at [574, 82] on button "Close modal" at bounding box center [589, 85] width 33 height 33
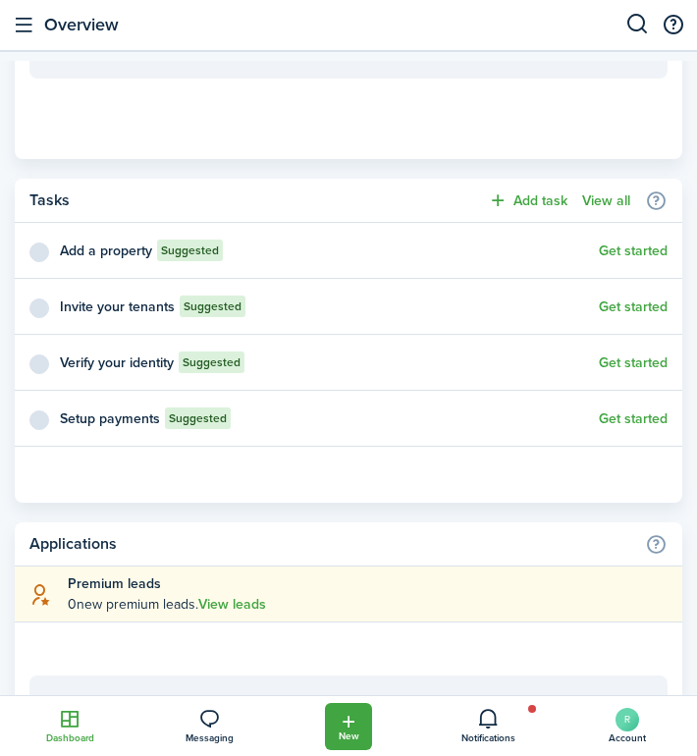
click at [622, 359] on button "Get started" at bounding box center [633, 363] width 69 height 16
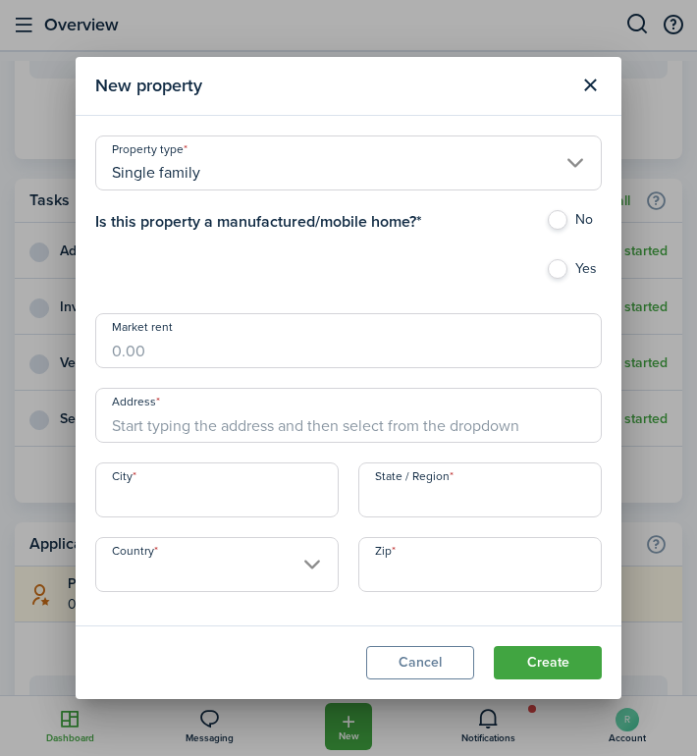
click at [573, 88] on button "Close modal" at bounding box center [589, 85] width 33 height 33
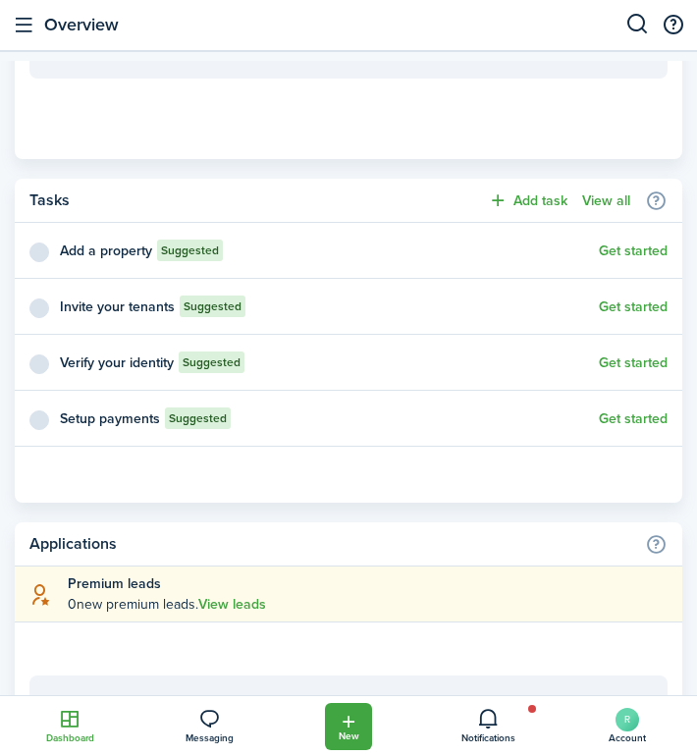
click at [633, 419] on link "Get started" at bounding box center [633, 419] width 69 height 16
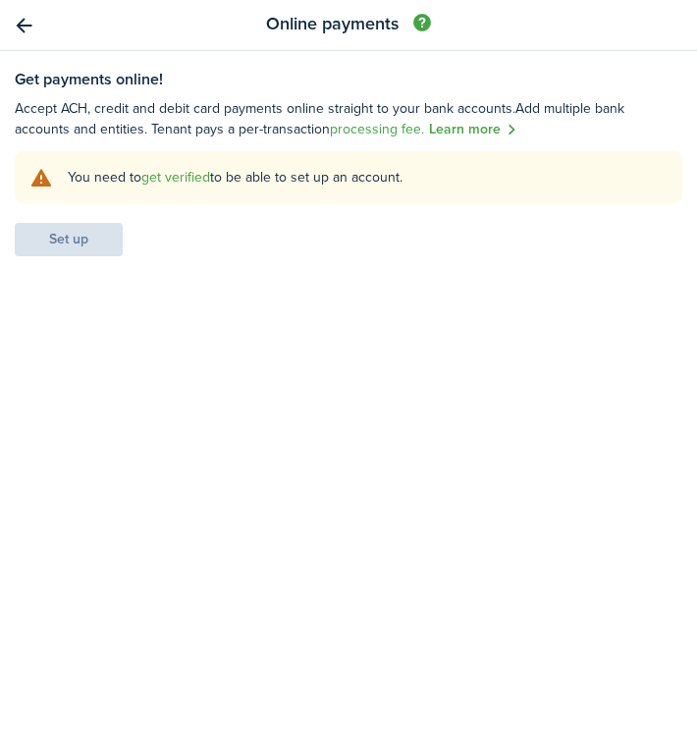
click at [191, 175] on link "get verified" at bounding box center [175, 177] width 69 height 21
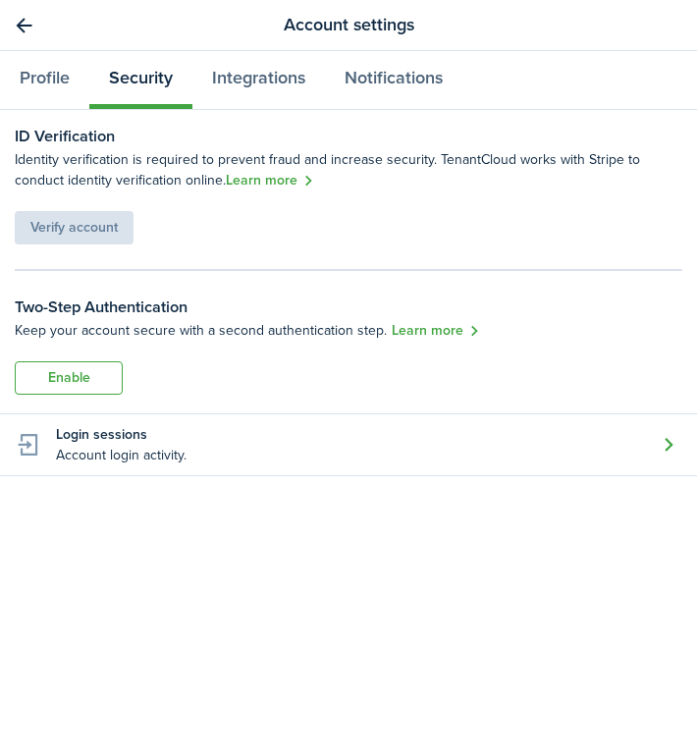
click at [269, 180] on link "Learn more" at bounding box center [270, 181] width 88 height 23
click at [617, 71] on div "Profile Security Integrations Notifications" at bounding box center [348, 85] width 697 height 69
click at [617, 61] on div "Profile Security Integrations Notifications" at bounding box center [348, 85] width 697 height 69
click at [607, 112] on panel-main-body "ID Verification Identity verification is required to prevent fraud and increase…" at bounding box center [348, 433] width 697 height 646
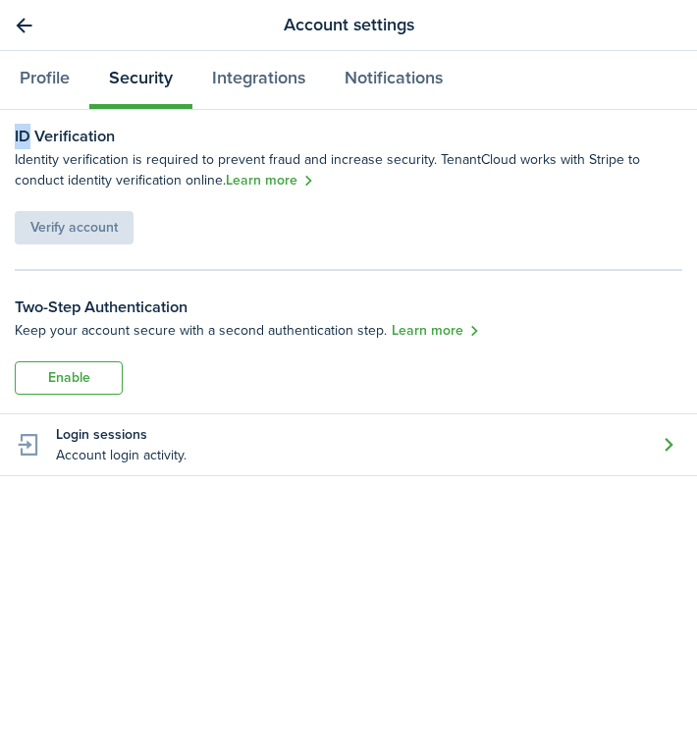
click at [607, 109] on panel-main "Account settings Profile Security Integrations Notifications ID Verification Id…" at bounding box center [348, 378] width 697 height 756
drag, startPoint x: 607, startPoint y: 106, endPoint x: 607, endPoint y: 127, distance: 20.6
click at [607, 127] on panel-main "Account settings Profile Security Integrations Notifications ID Verification Id…" at bounding box center [348, 378] width 697 height 756
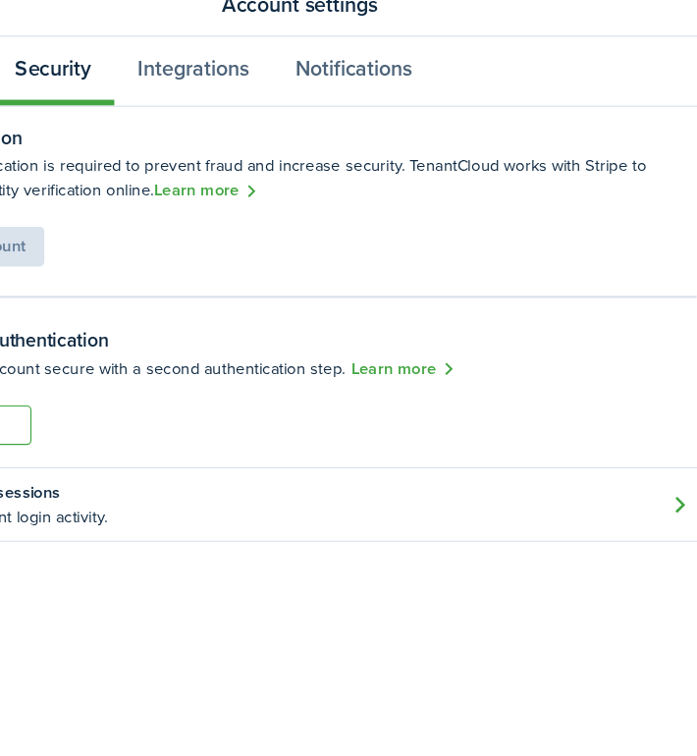
click at [547, 223] on div "ID Verification Identity verification is required to prevent fraud and increase…" at bounding box center [349, 185] width 668 height 120
